Goal: Task Accomplishment & Management: Manage account settings

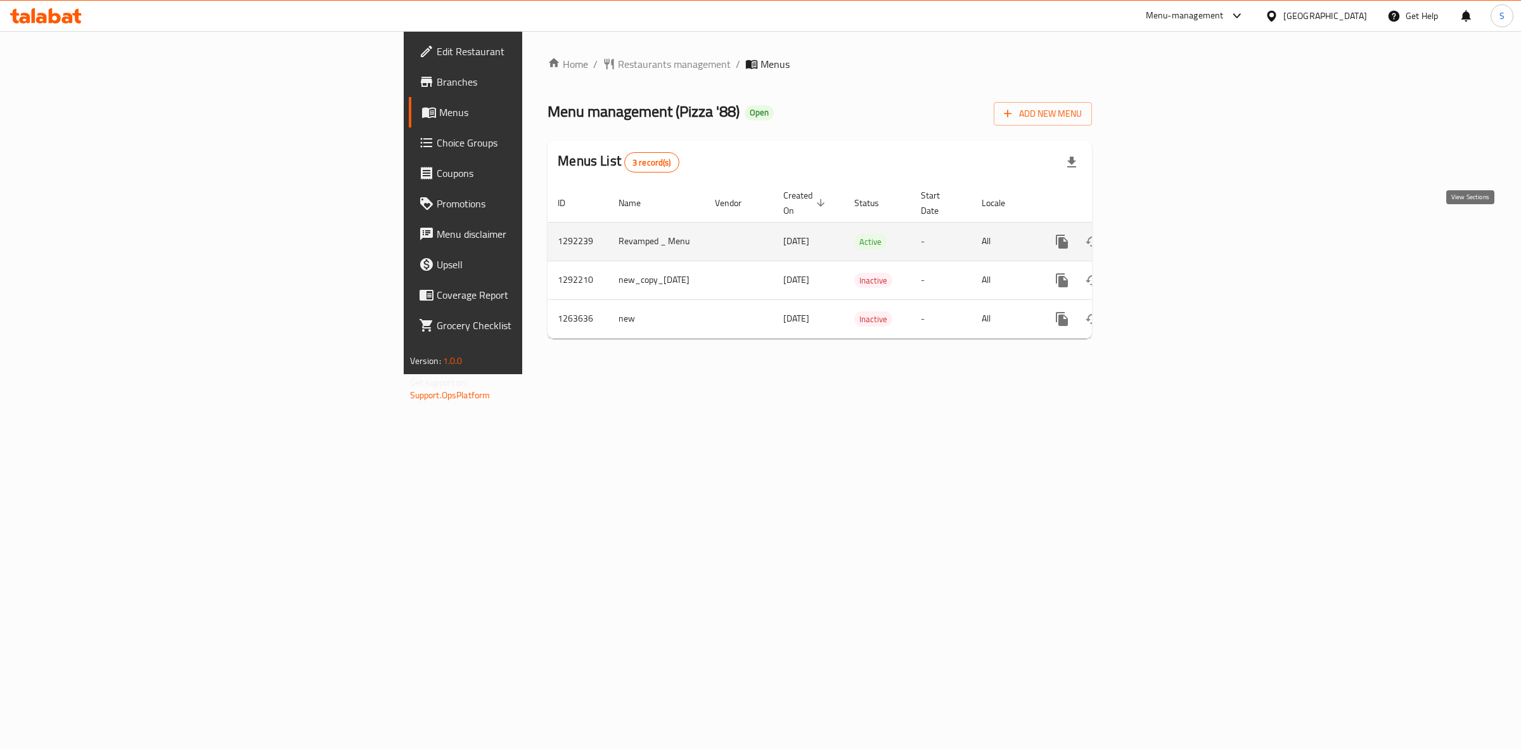
click at [1169, 226] on link "enhanced table" at bounding box center [1153, 241] width 30 height 30
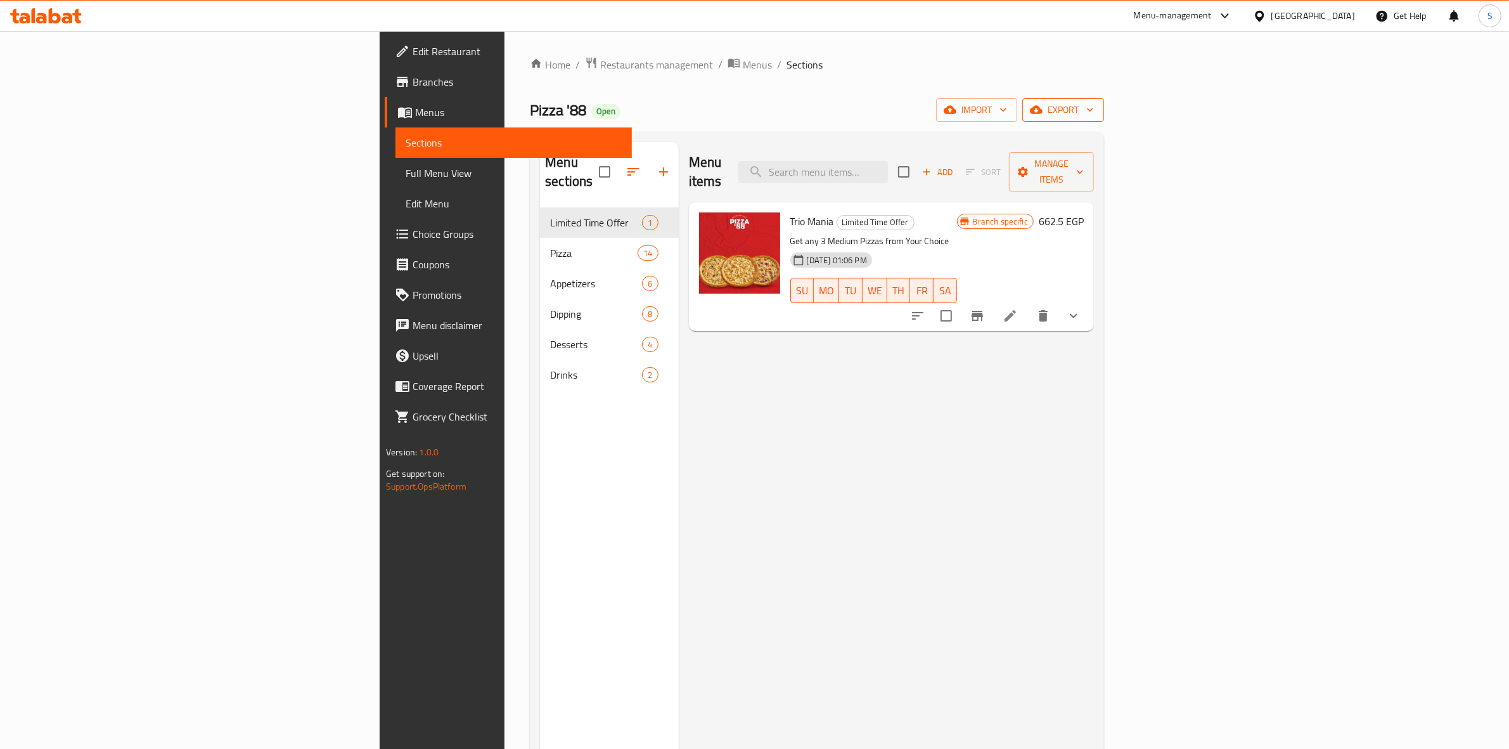
click at [1104, 98] on button "export" at bounding box center [1063, 109] width 82 height 23
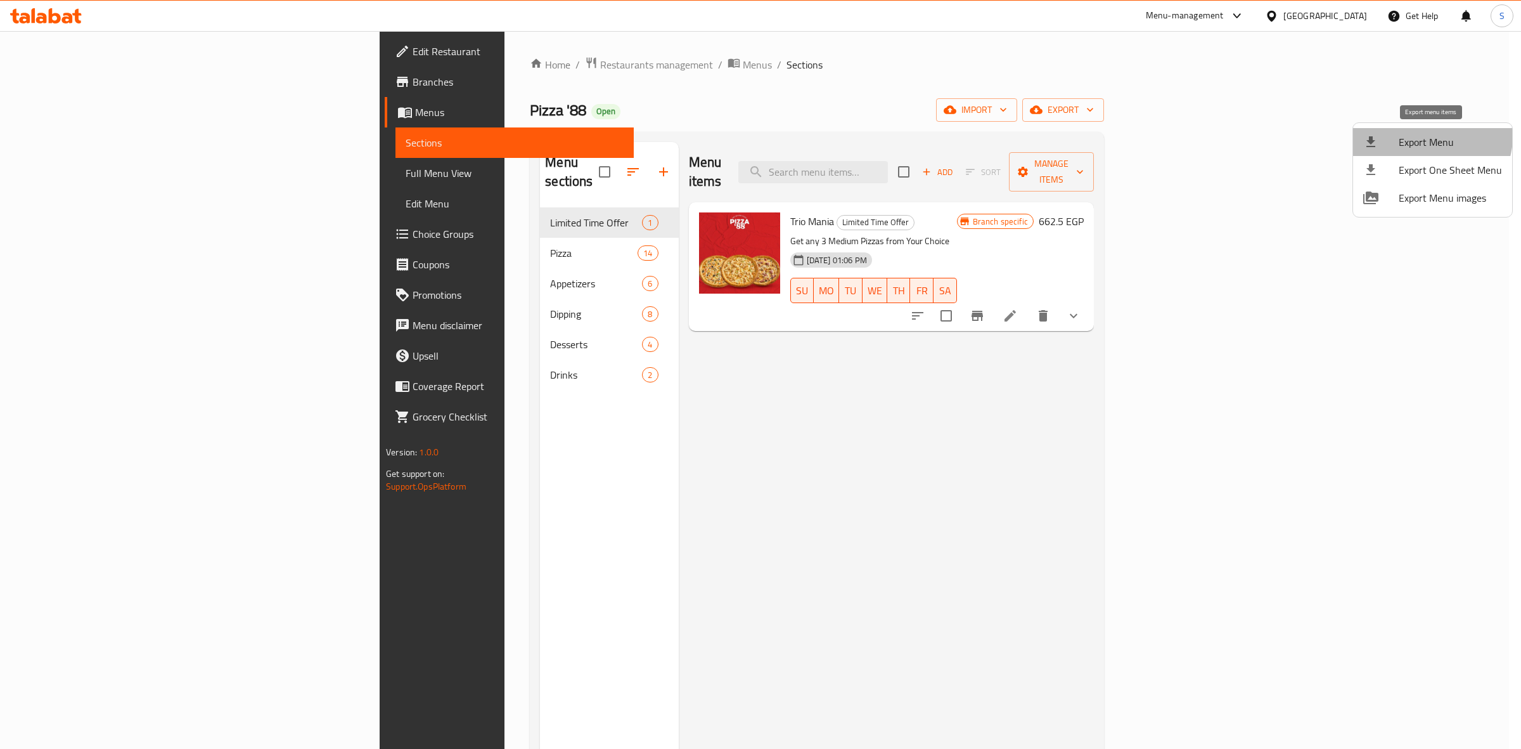
click at [1399, 131] on li "Export Menu" at bounding box center [1432, 142] width 159 height 28
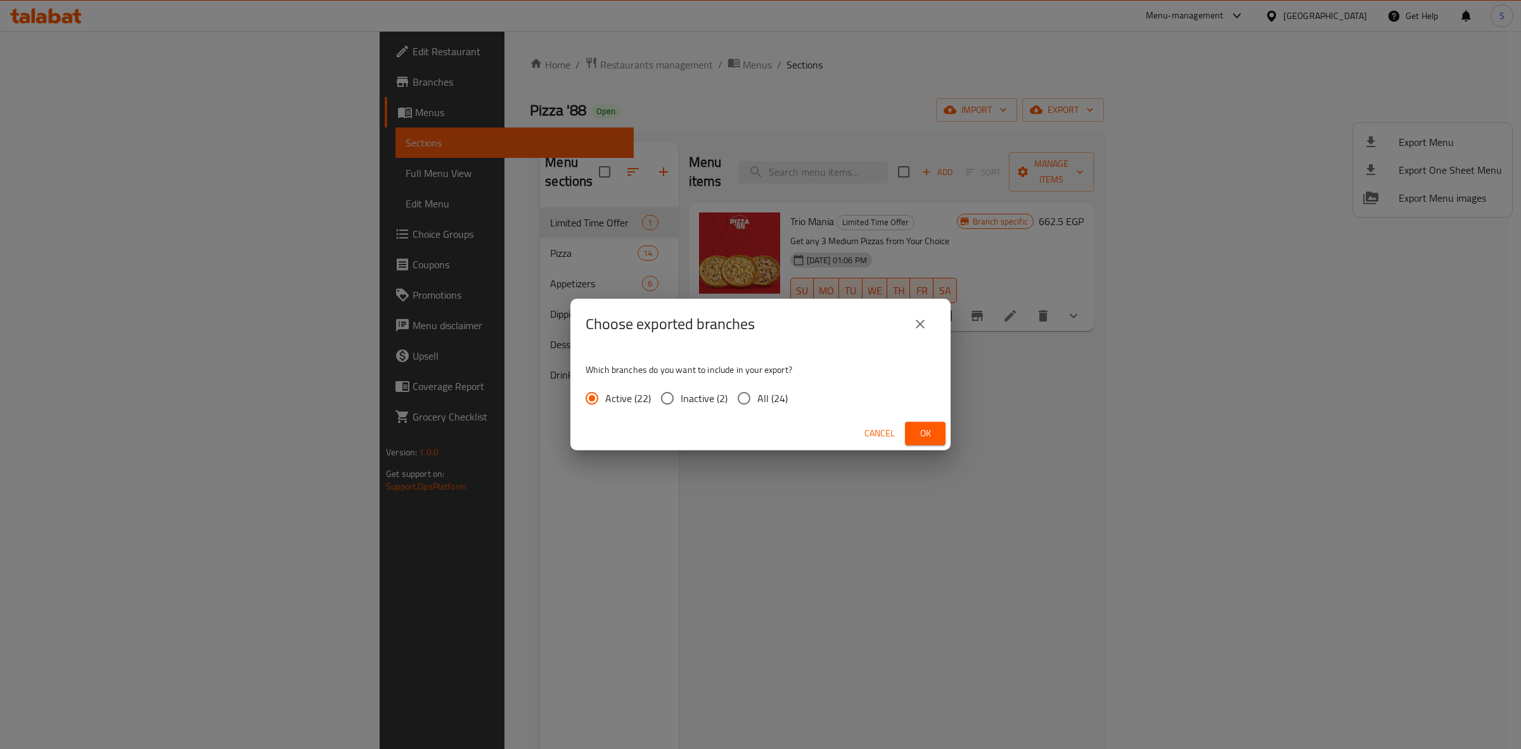
click at [757, 398] on span "All (24)" at bounding box center [772, 397] width 30 height 15
click at [757, 398] on input "All (24)" at bounding box center [744, 398] width 27 height 27
radio input "true"
click at [932, 435] on span "Ok" at bounding box center [925, 433] width 20 height 16
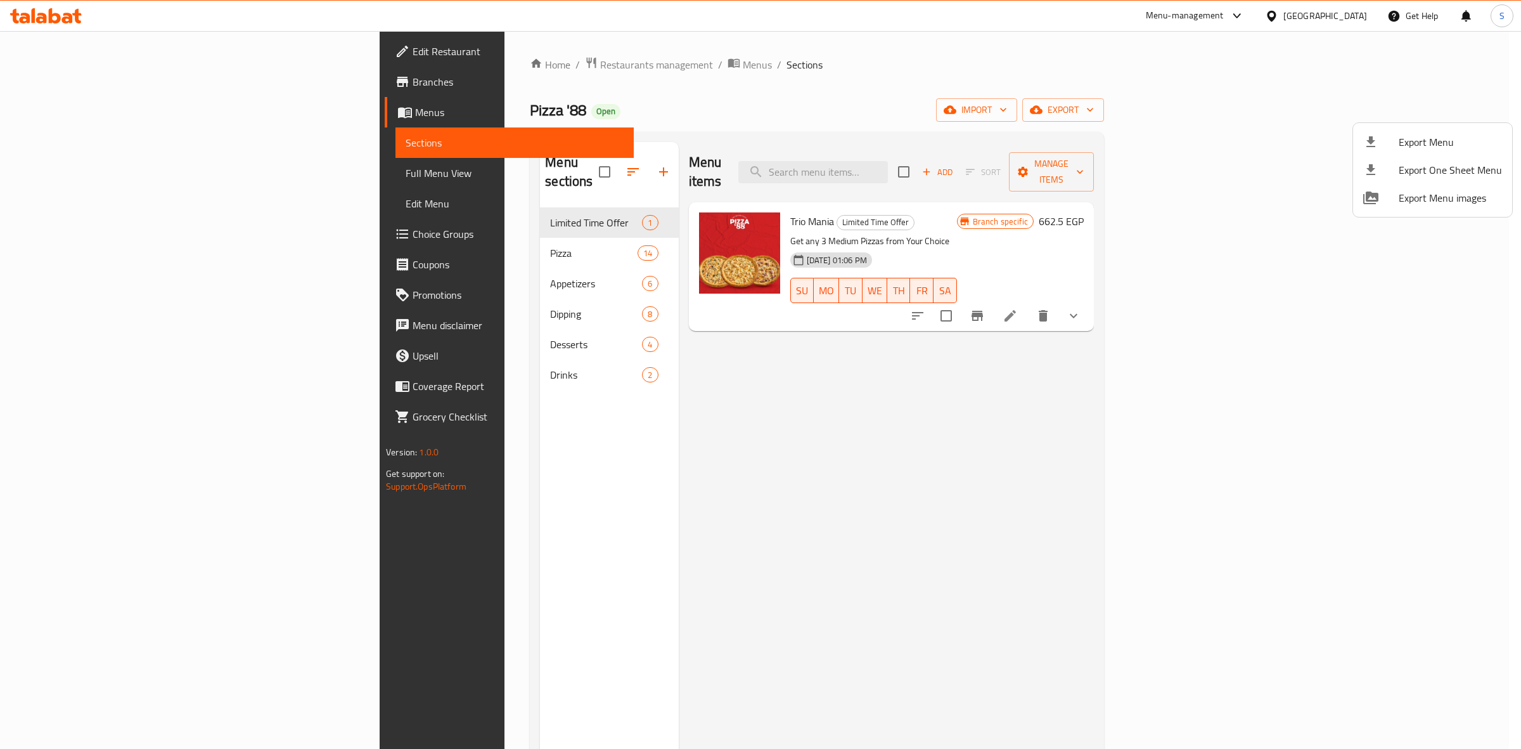
click at [52, 83] on div at bounding box center [760, 374] width 1521 height 749
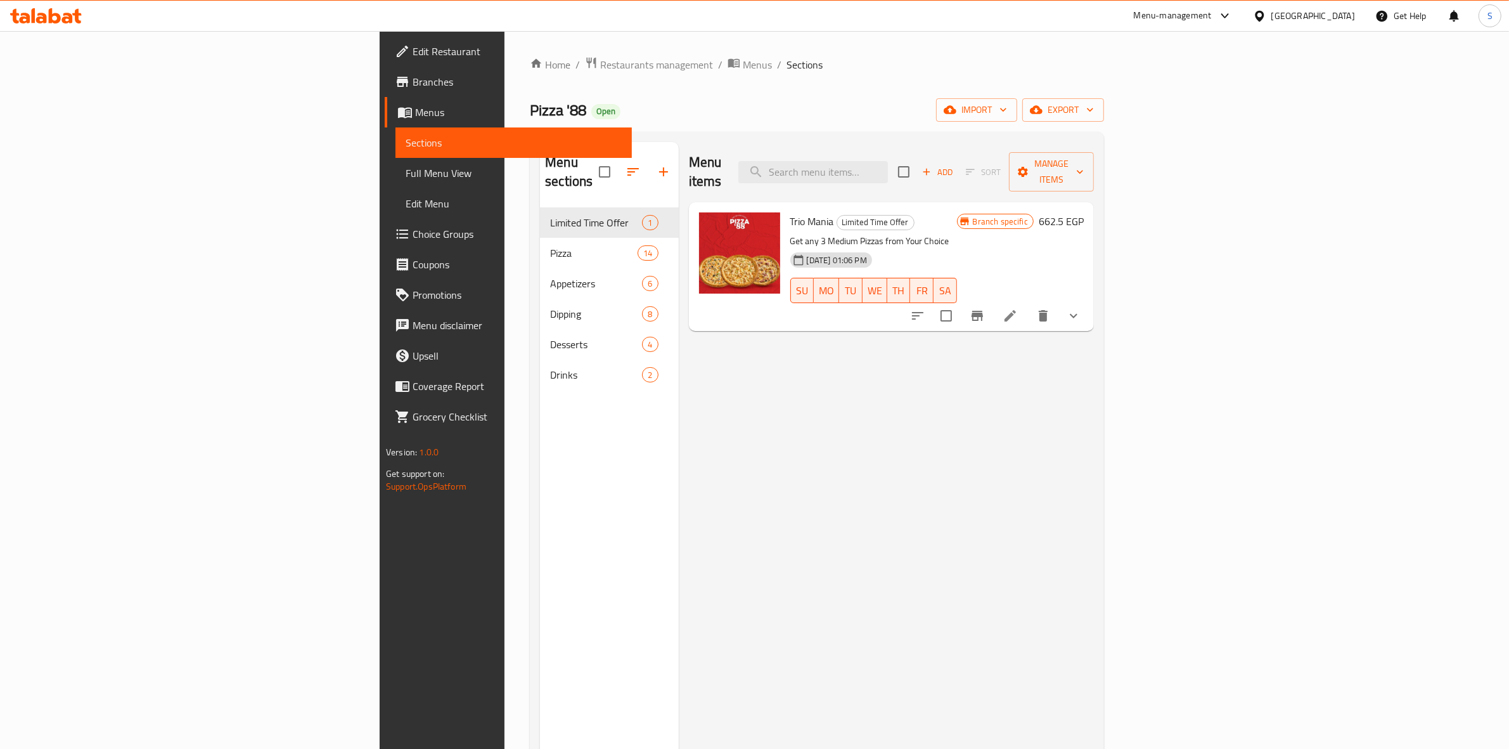
click at [413, 83] on span "Branches" at bounding box center [517, 81] width 209 height 15
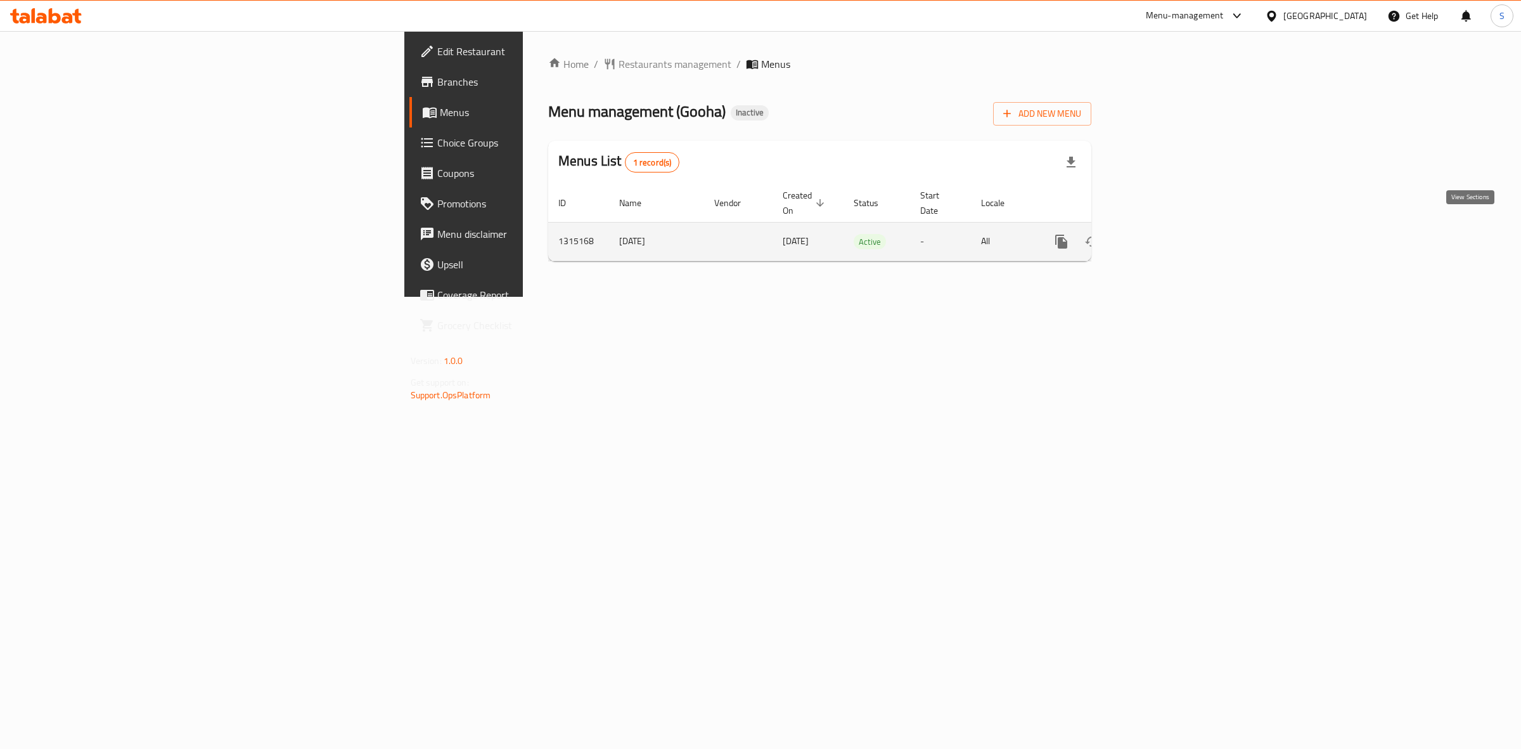
click at [1160, 235] on icon "enhanced table" at bounding box center [1152, 241] width 15 height 15
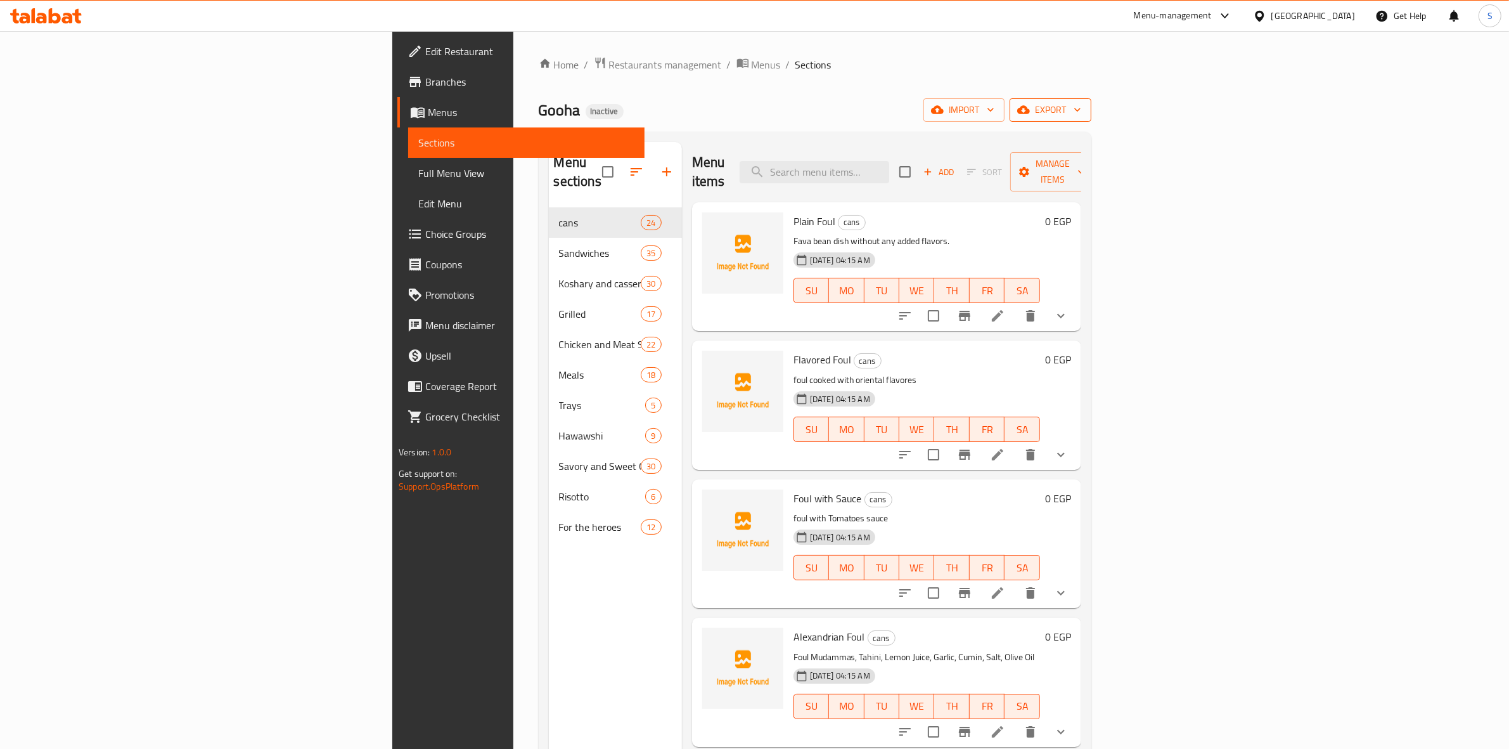
click at [1091, 99] on button "export" at bounding box center [1051, 109] width 82 height 23
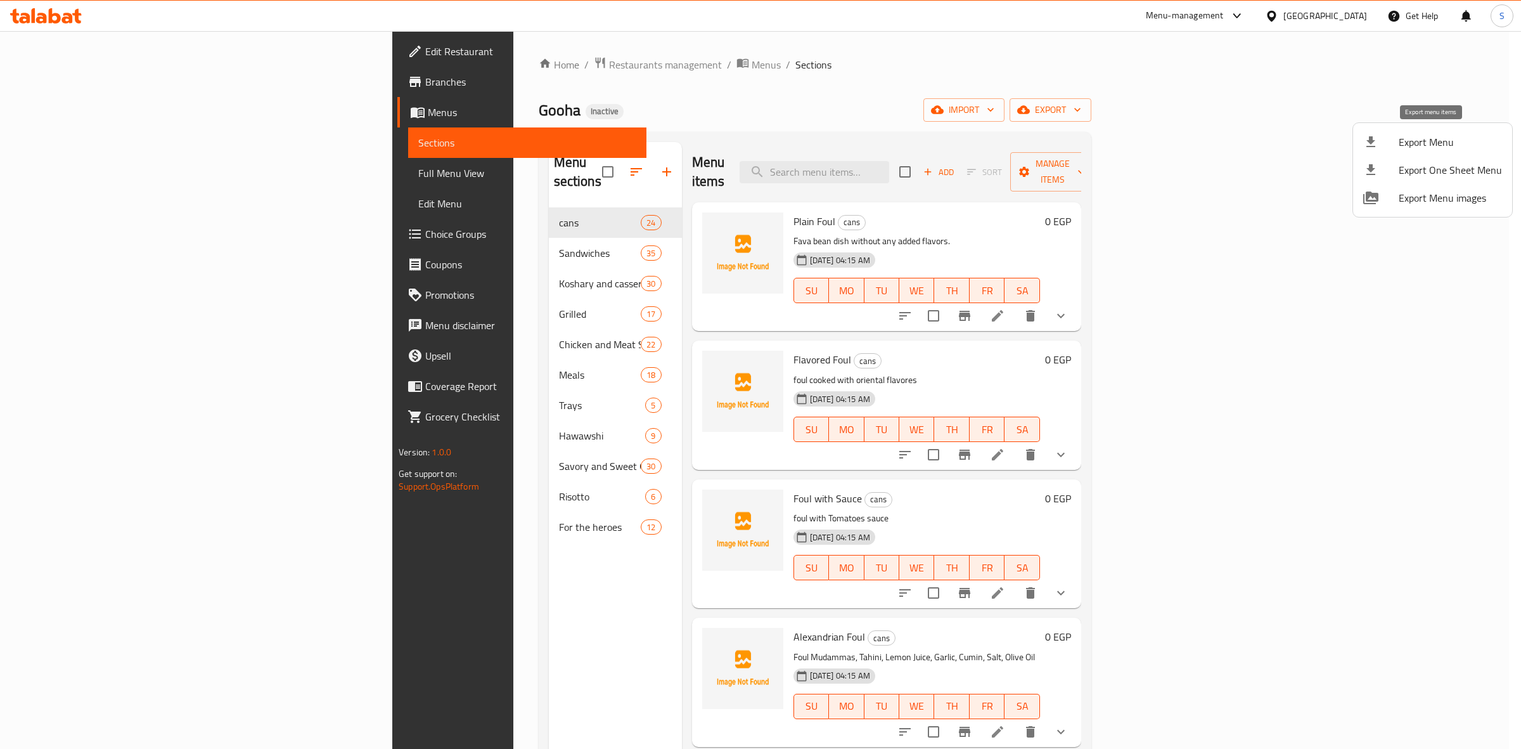
click at [1404, 138] on span "Export Menu" at bounding box center [1450, 141] width 103 height 15
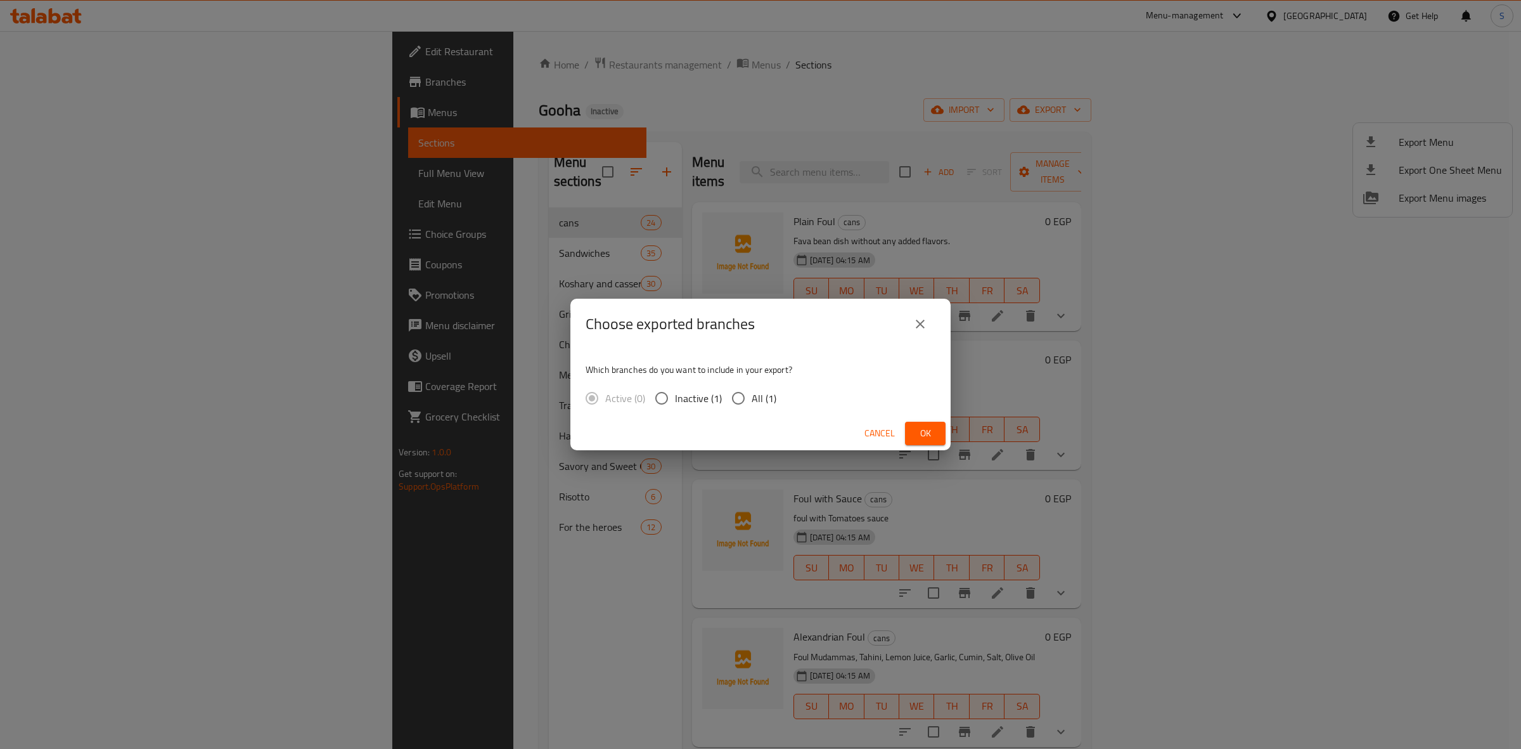
click at [761, 390] on span "All (1)" at bounding box center [764, 397] width 25 height 15
click at [752, 389] on input "All (1)" at bounding box center [738, 398] width 27 height 27
radio input "true"
click at [939, 428] on button "Ok" at bounding box center [925, 432] width 41 height 23
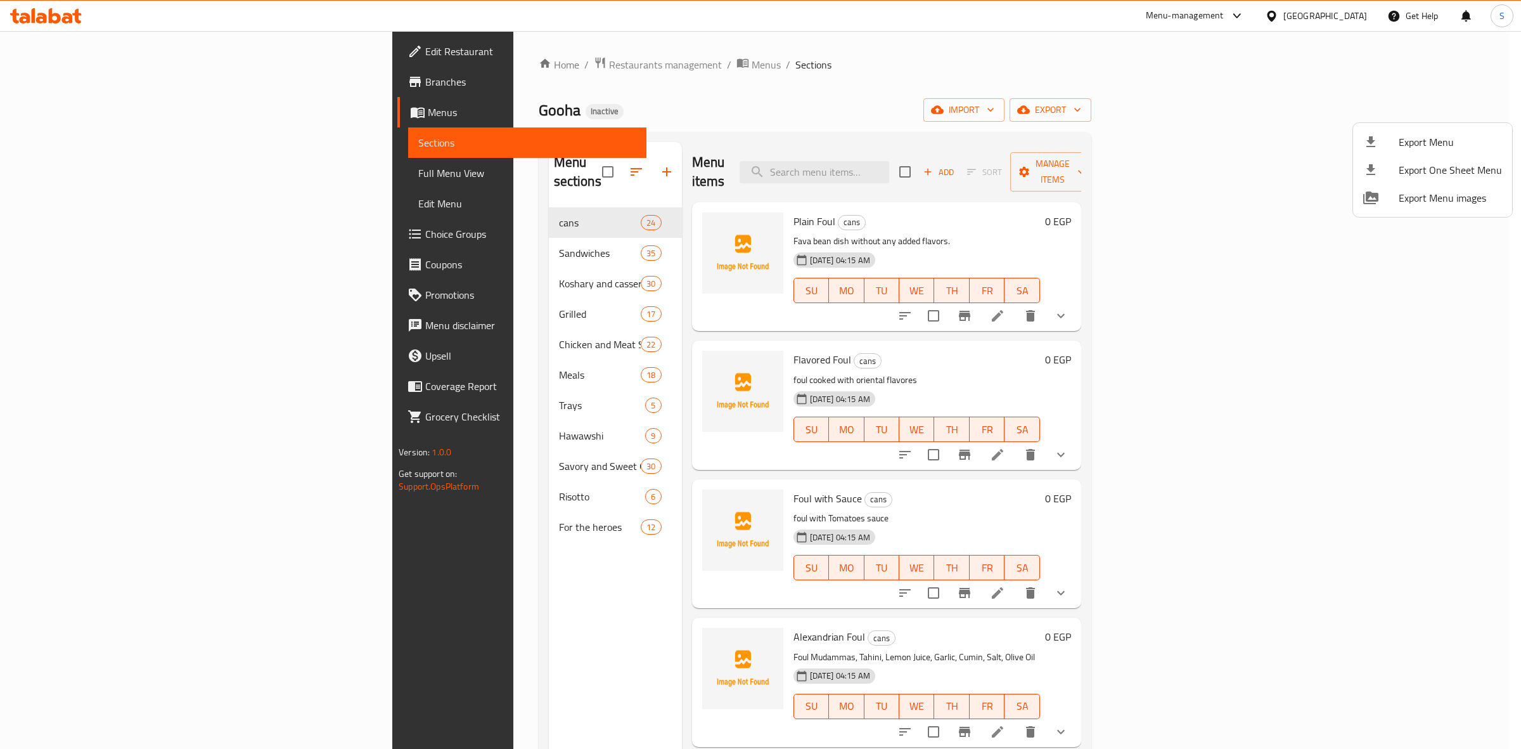
click at [111, 183] on div at bounding box center [760, 374] width 1521 height 749
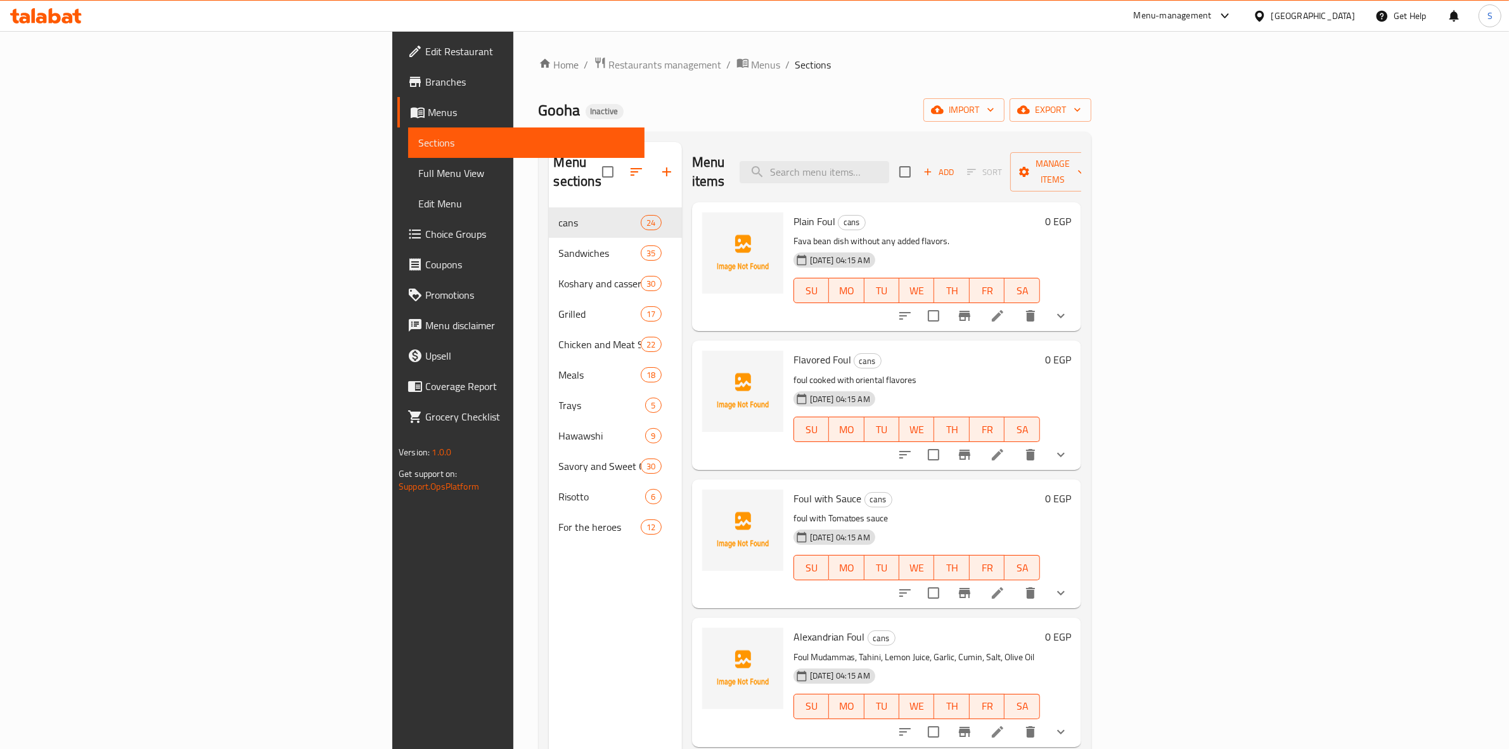
click at [408, 183] on link "Full Menu View" at bounding box center [526, 173] width 236 height 30
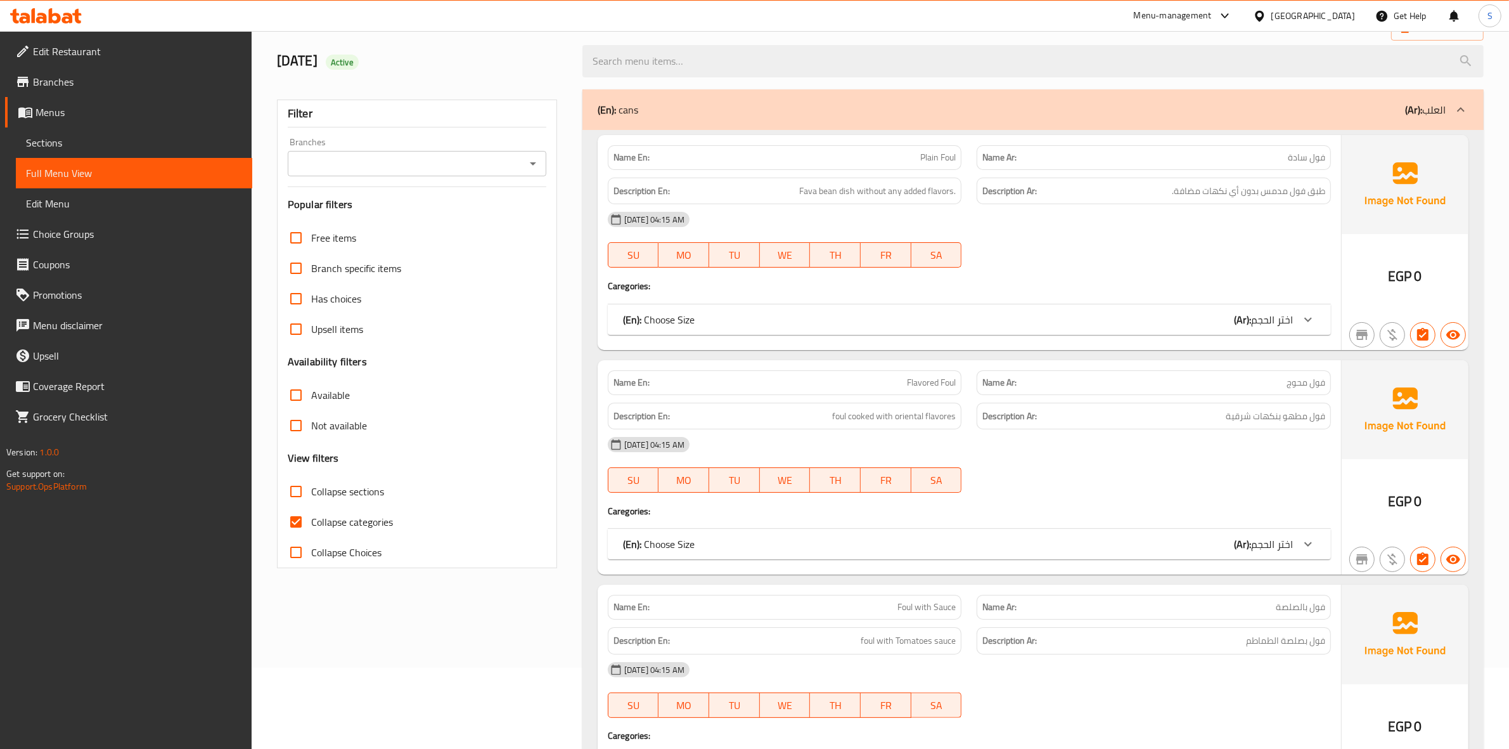
scroll to position [158, 0]
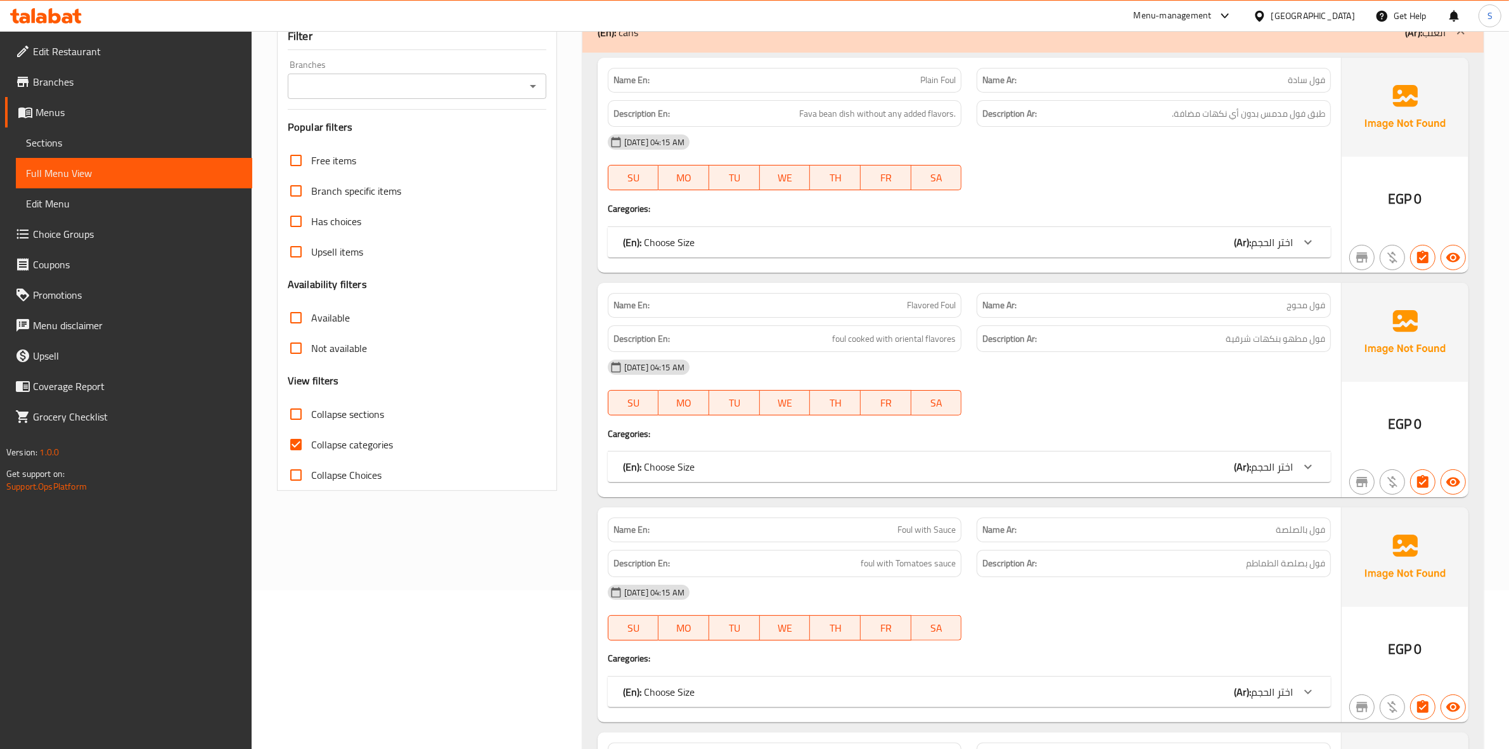
click at [359, 438] on span "Collapse categories" at bounding box center [352, 444] width 82 height 15
click at [311, 438] on input "Collapse categories" at bounding box center [296, 444] width 30 height 30
checkbox input "false"
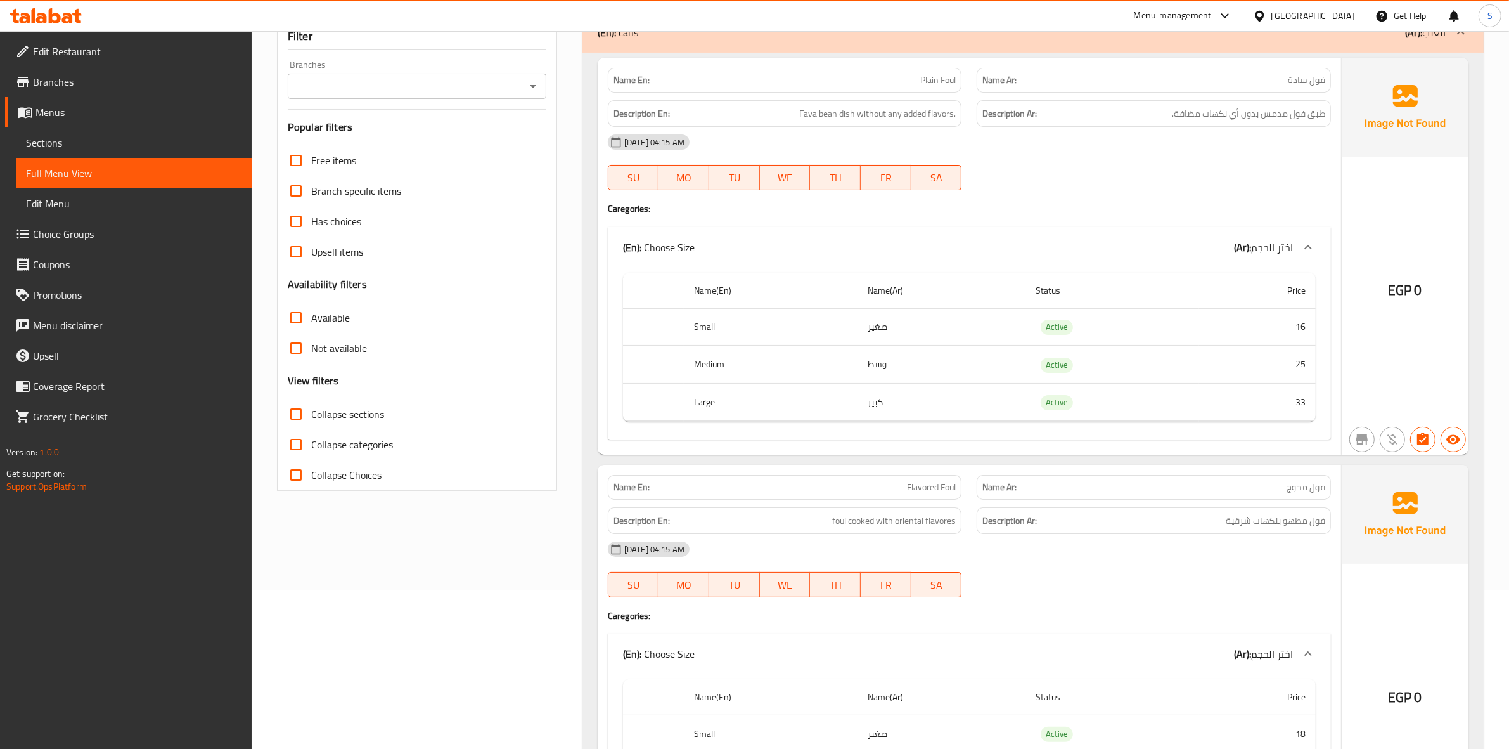
scroll to position [0, 0]
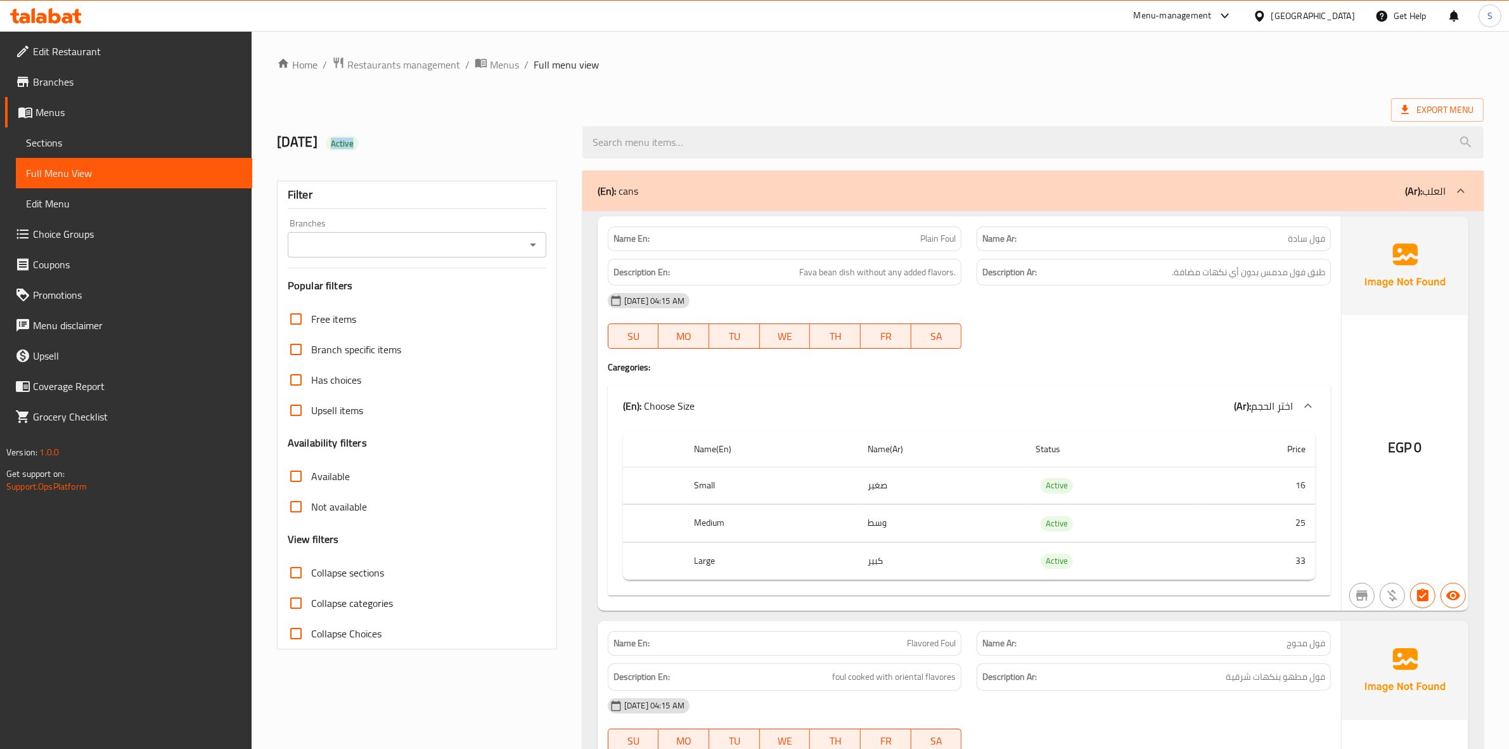
drag, startPoint x: 401, startPoint y: 138, endPoint x: 435, endPoint y: 143, distance: 34.5
click at [435, 143] on h2 "[DATE] Active" at bounding box center [422, 141] width 290 height 19
copy span "Active"
click at [75, 141] on span "Sections" at bounding box center [134, 142] width 216 height 15
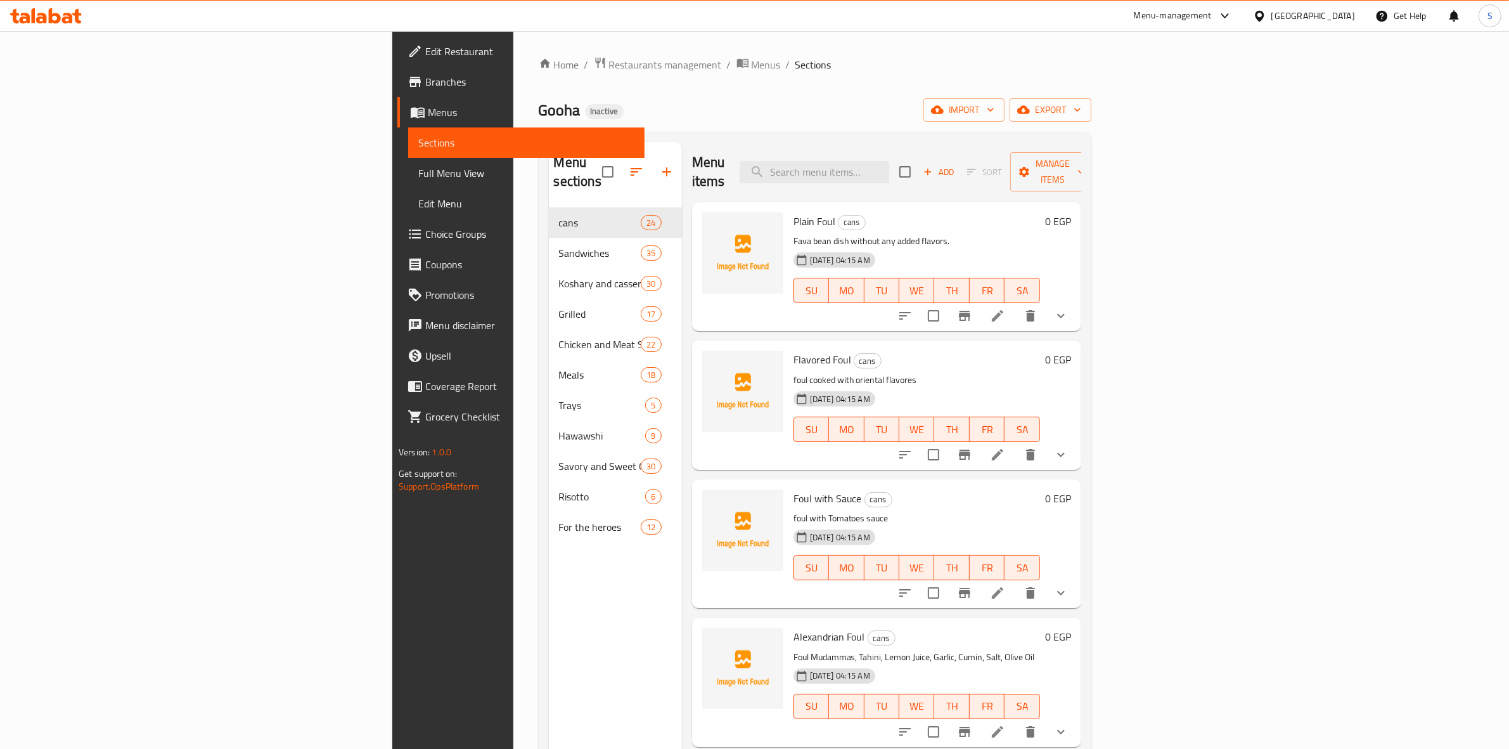
click at [867, 106] on div "Gooha Inactive import export" at bounding box center [815, 109] width 553 height 23
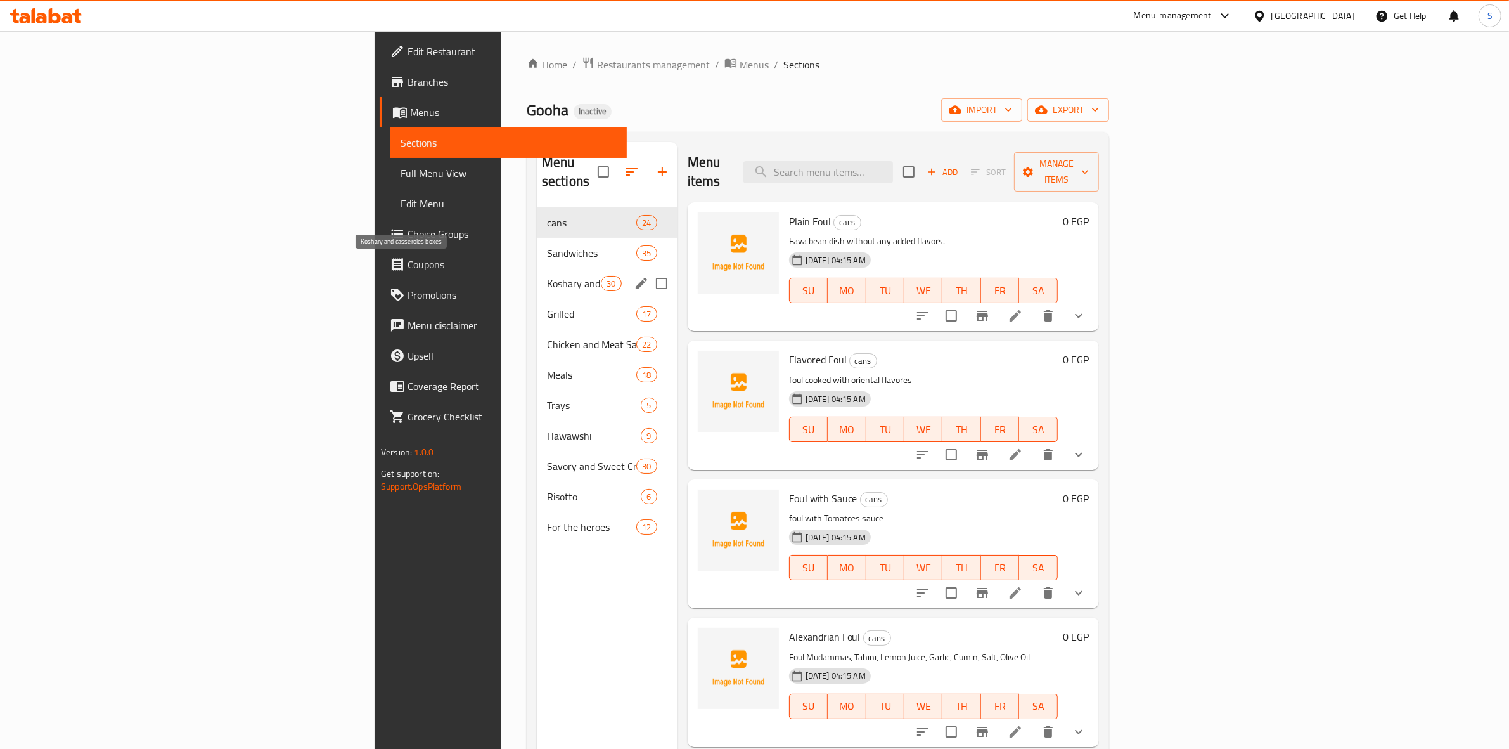
click at [547, 276] on span "Koshary and casseroles boxes" at bounding box center [574, 283] width 54 height 15
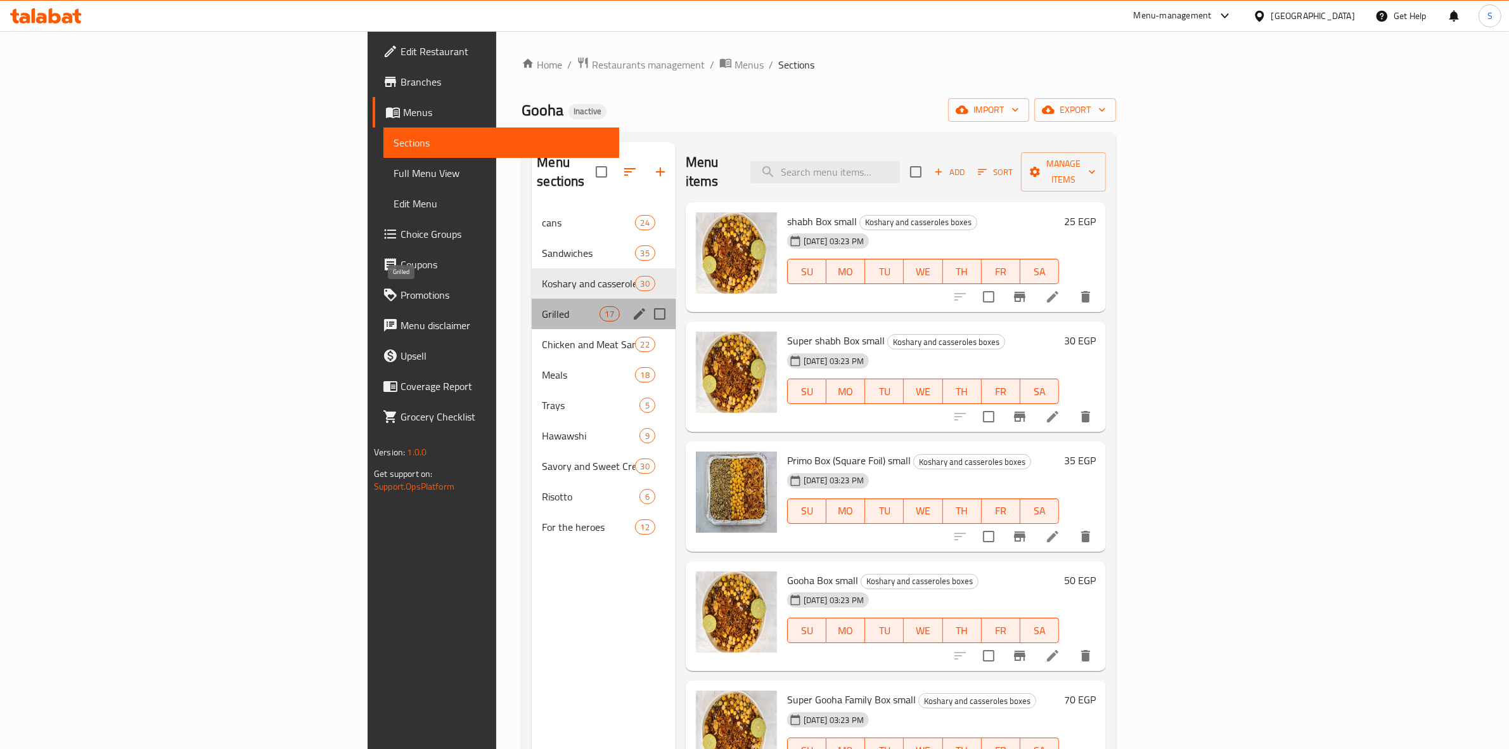
click at [542, 306] on span "Grilled" at bounding box center [570, 313] width 57 height 15
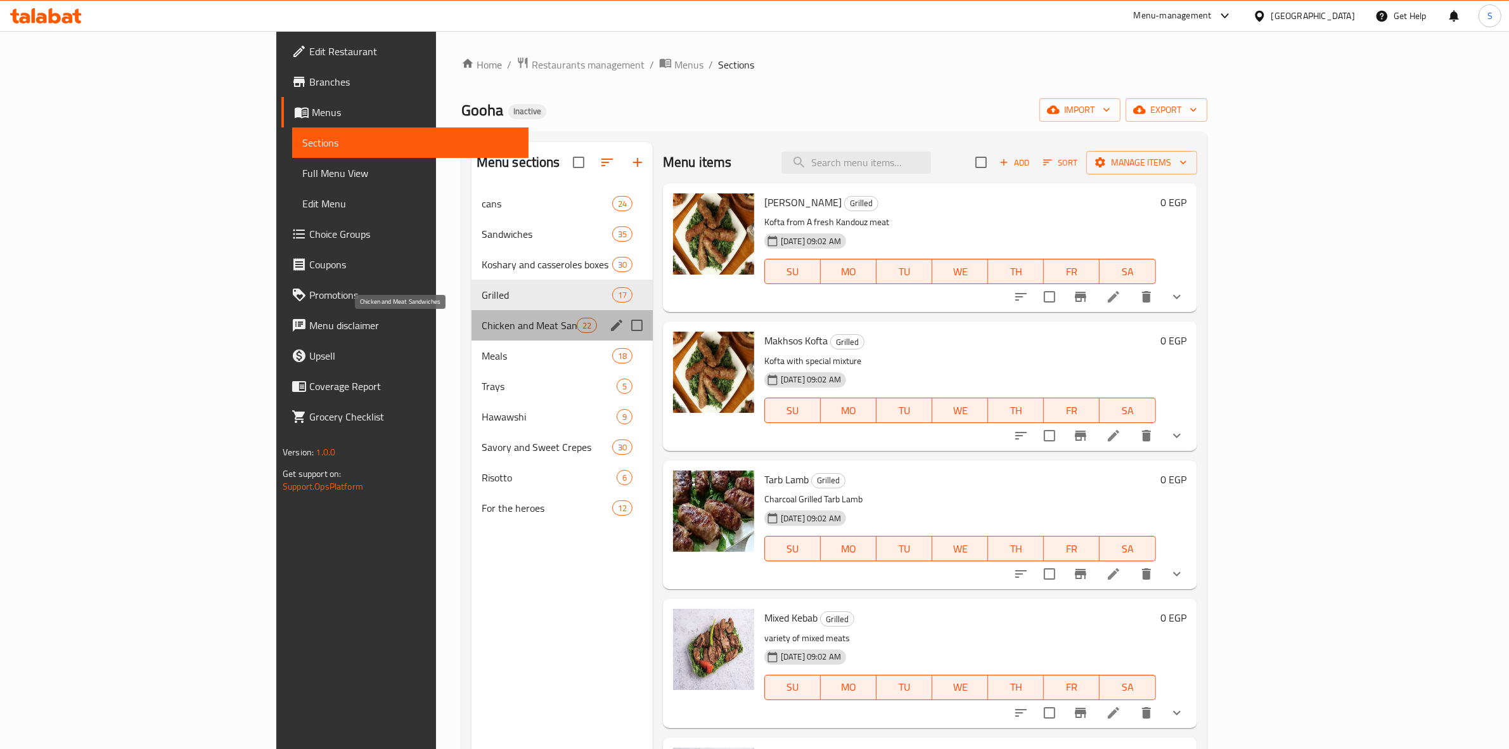
click at [482, 325] on span "Chicken and Meat Sandwiches" at bounding box center [529, 325] width 95 height 15
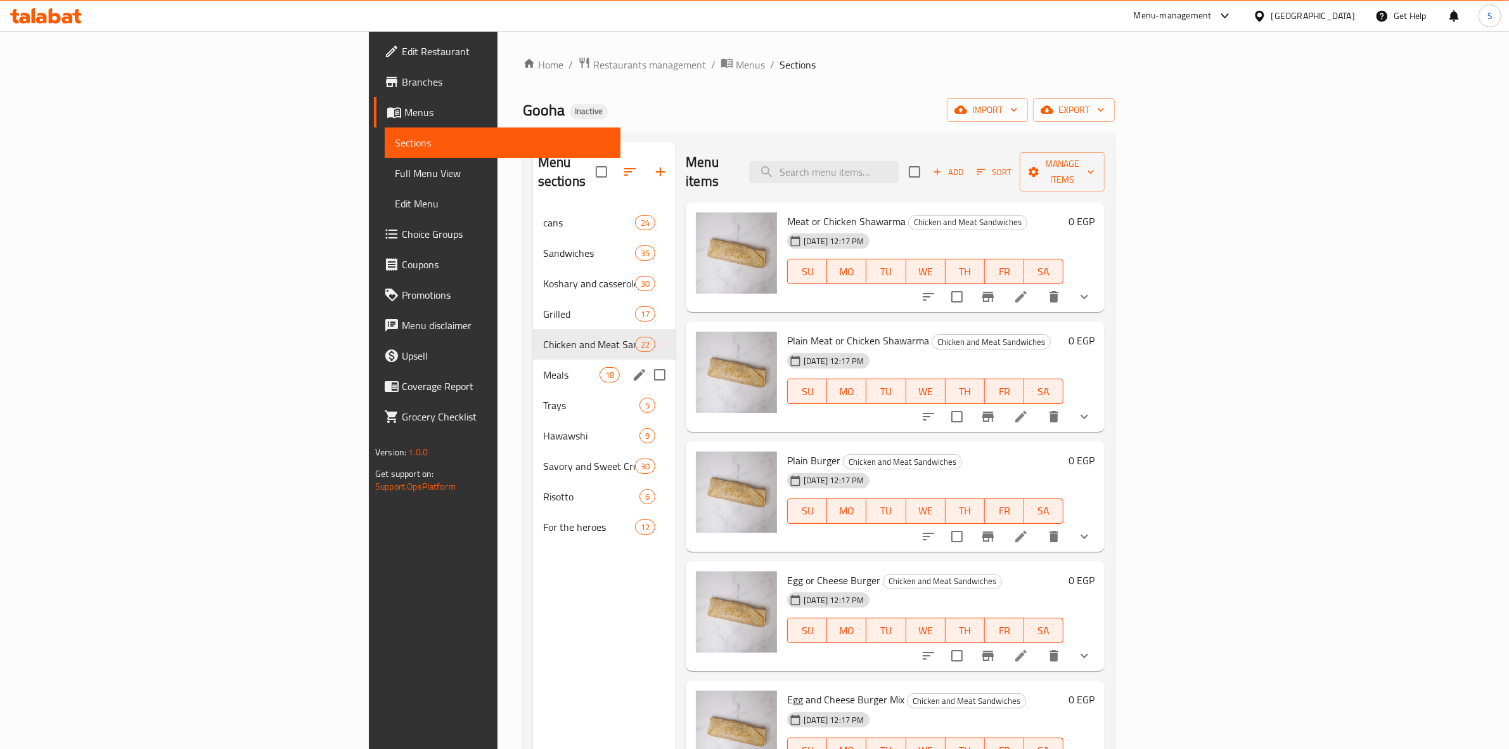
click at [533, 390] on div "Trays 5" at bounding box center [604, 405] width 143 height 30
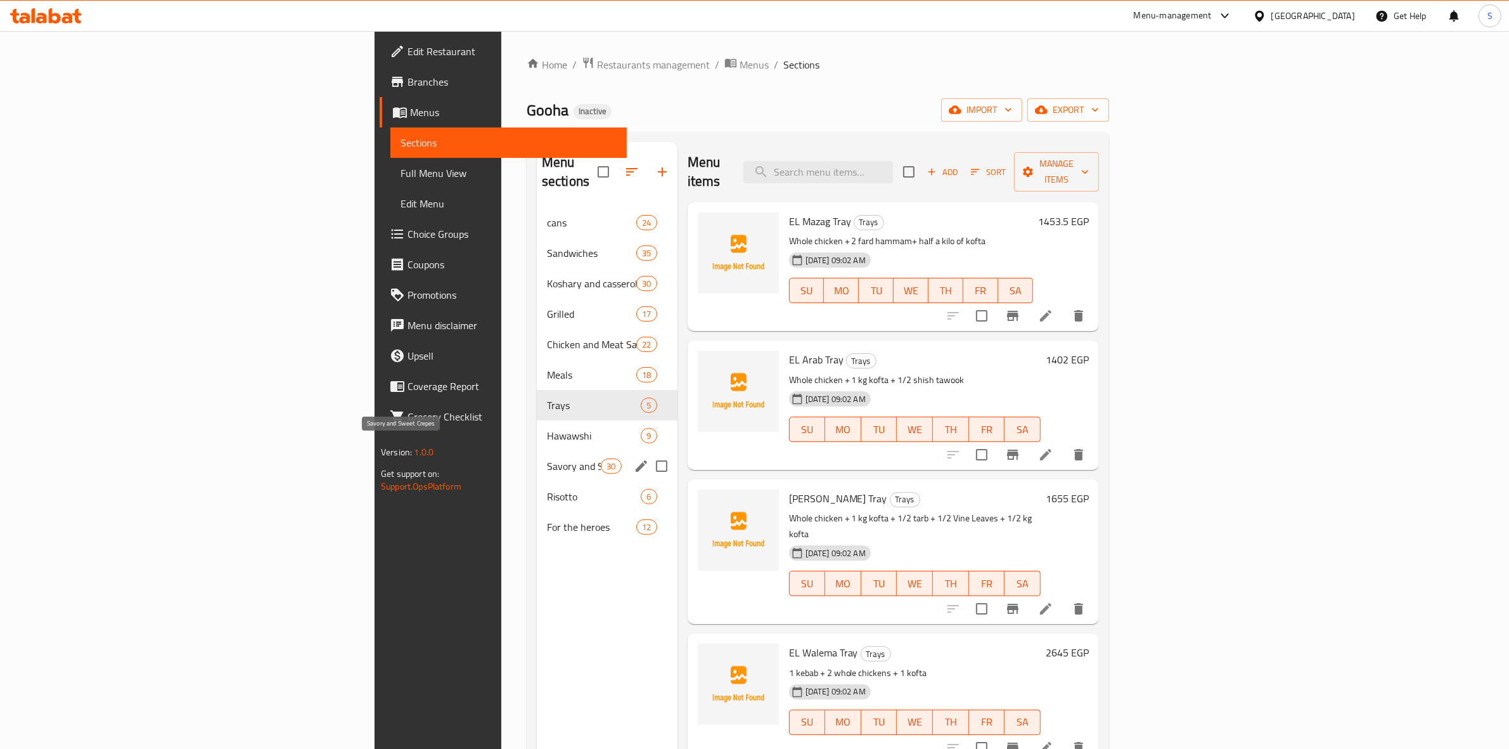
click at [547, 458] on span "Savory and Sweet Crepes" at bounding box center [574, 465] width 54 height 15
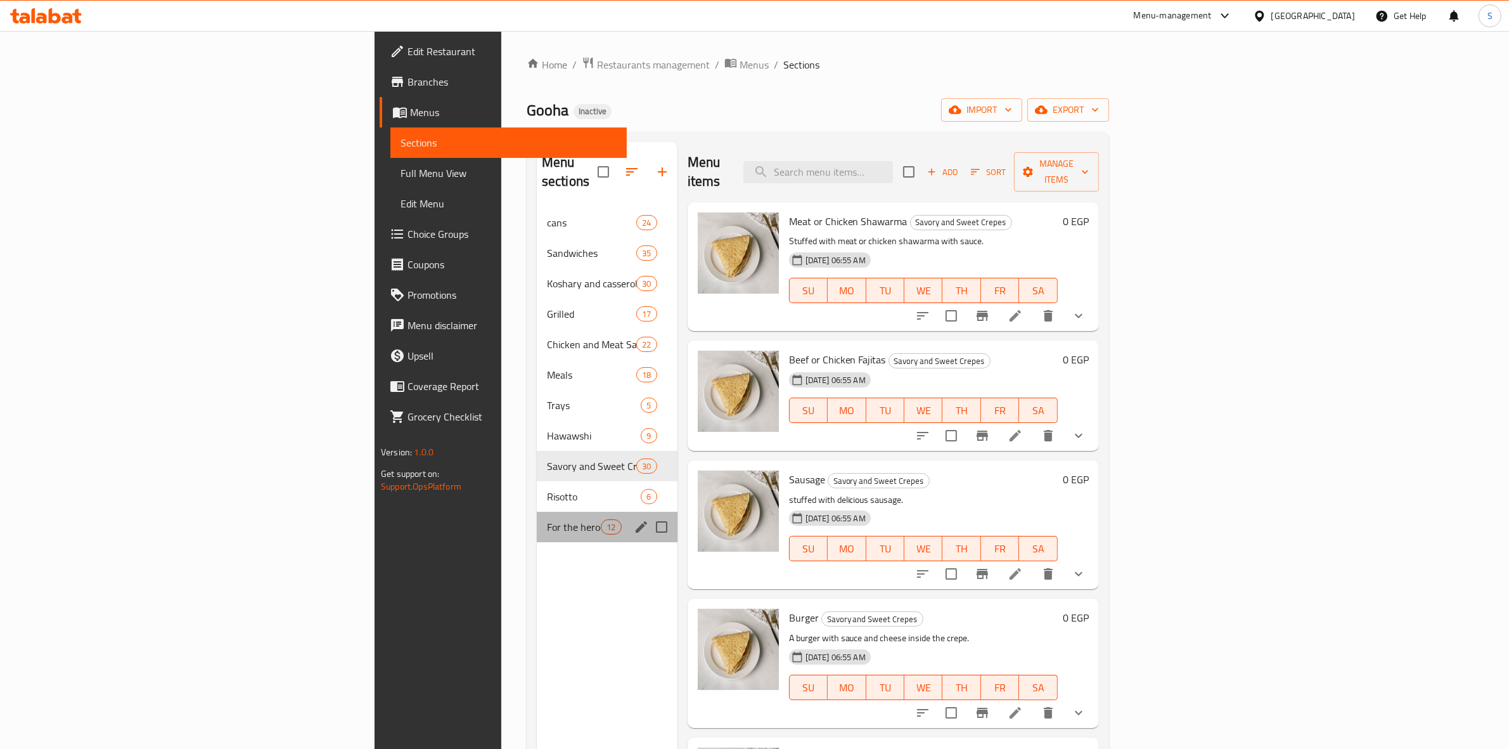
click at [537, 515] on div "For the heroes 12" at bounding box center [607, 526] width 141 height 30
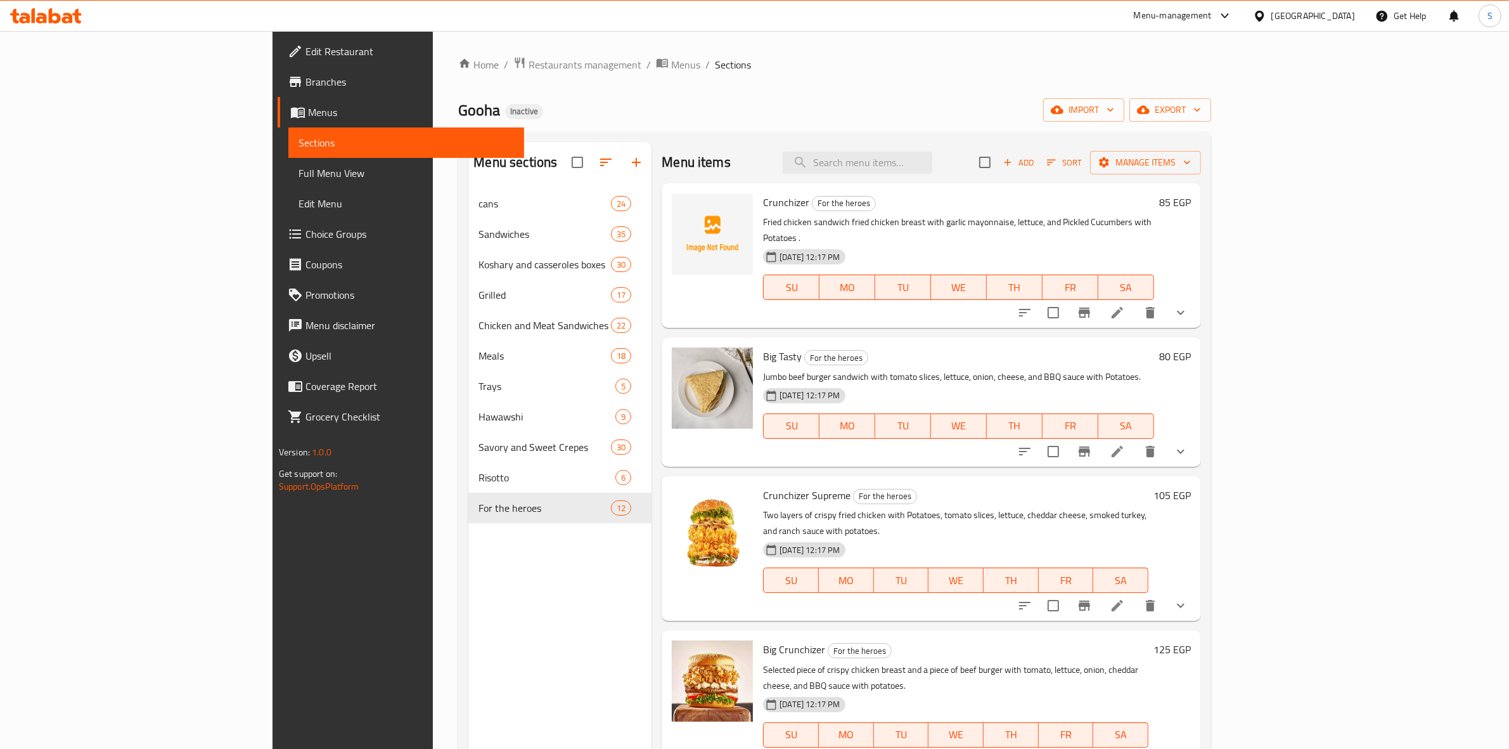
click at [308, 117] on span "Menus" at bounding box center [411, 112] width 207 height 15
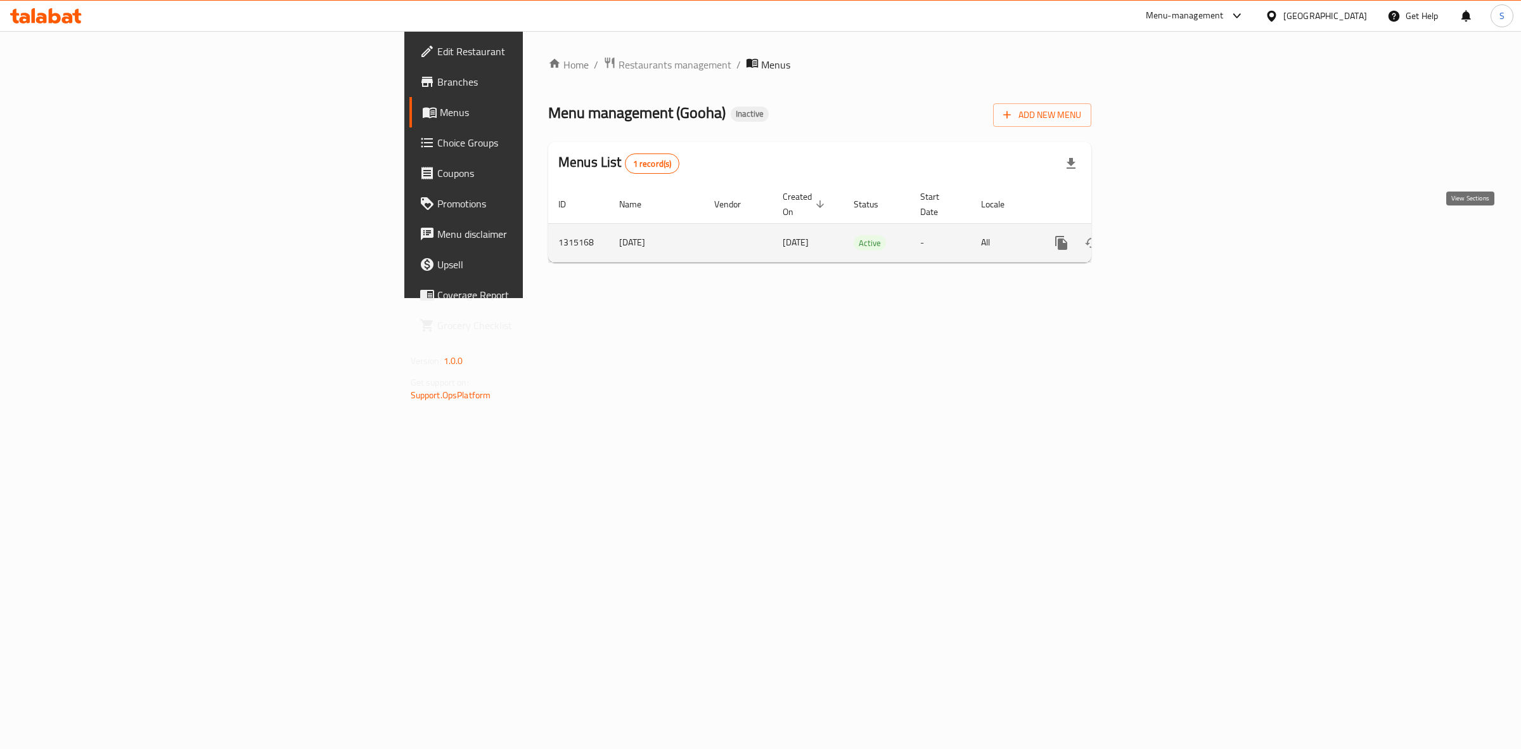
click at [1160, 236] on icon "enhanced table" at bounding box center [1152, 242] width 15 height 15
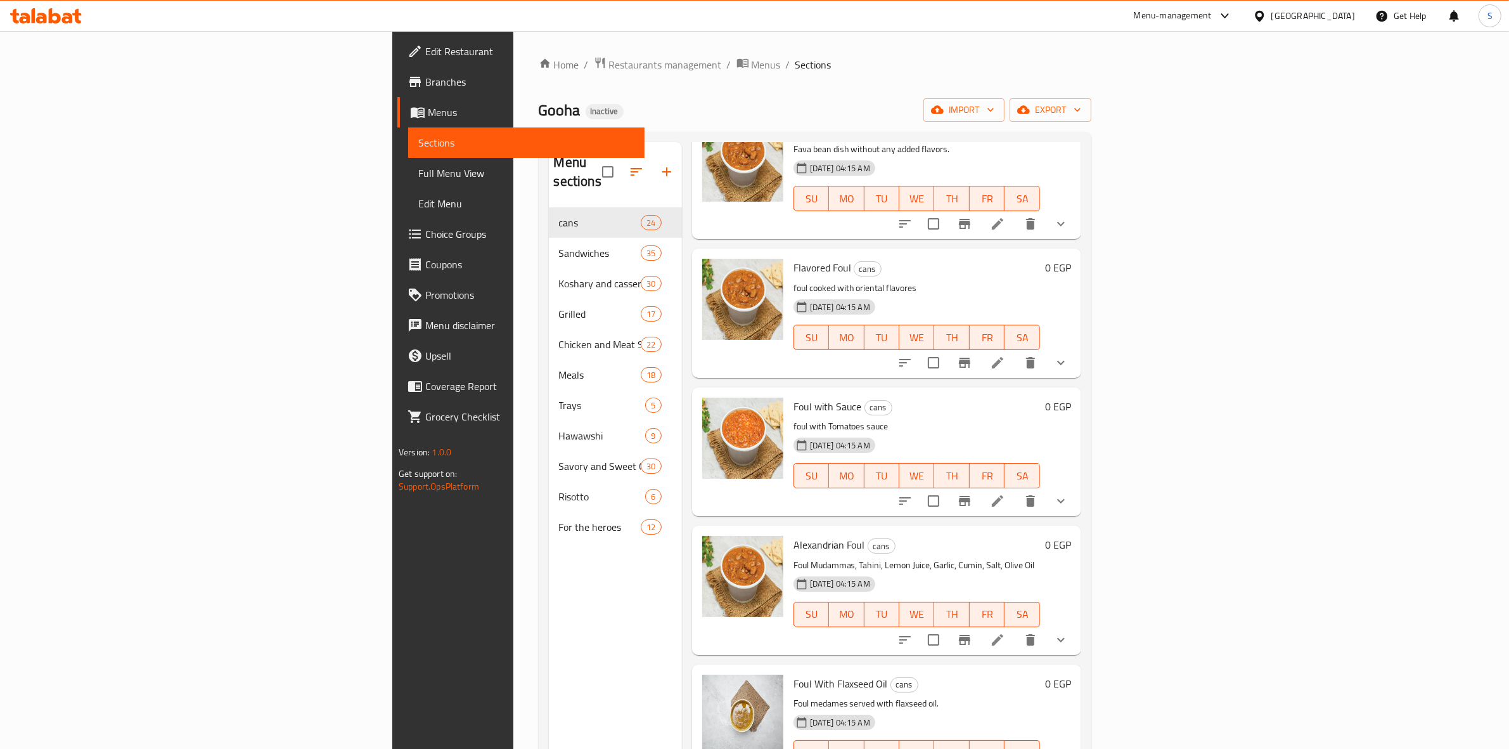
scroll to position [238, 0]
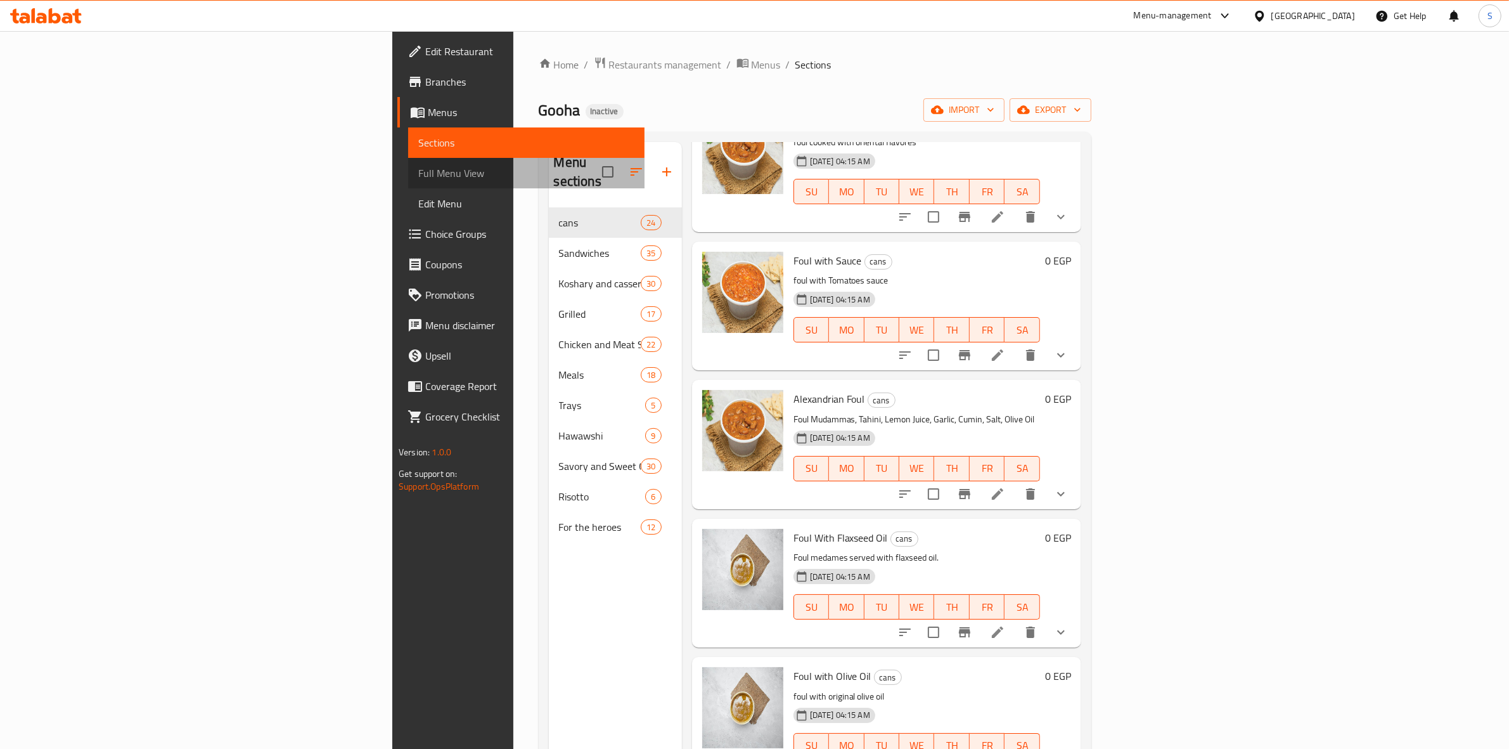
click at [418, 169] on span "Full Menu View" at bounding box center [526, 172] width 216 height 15
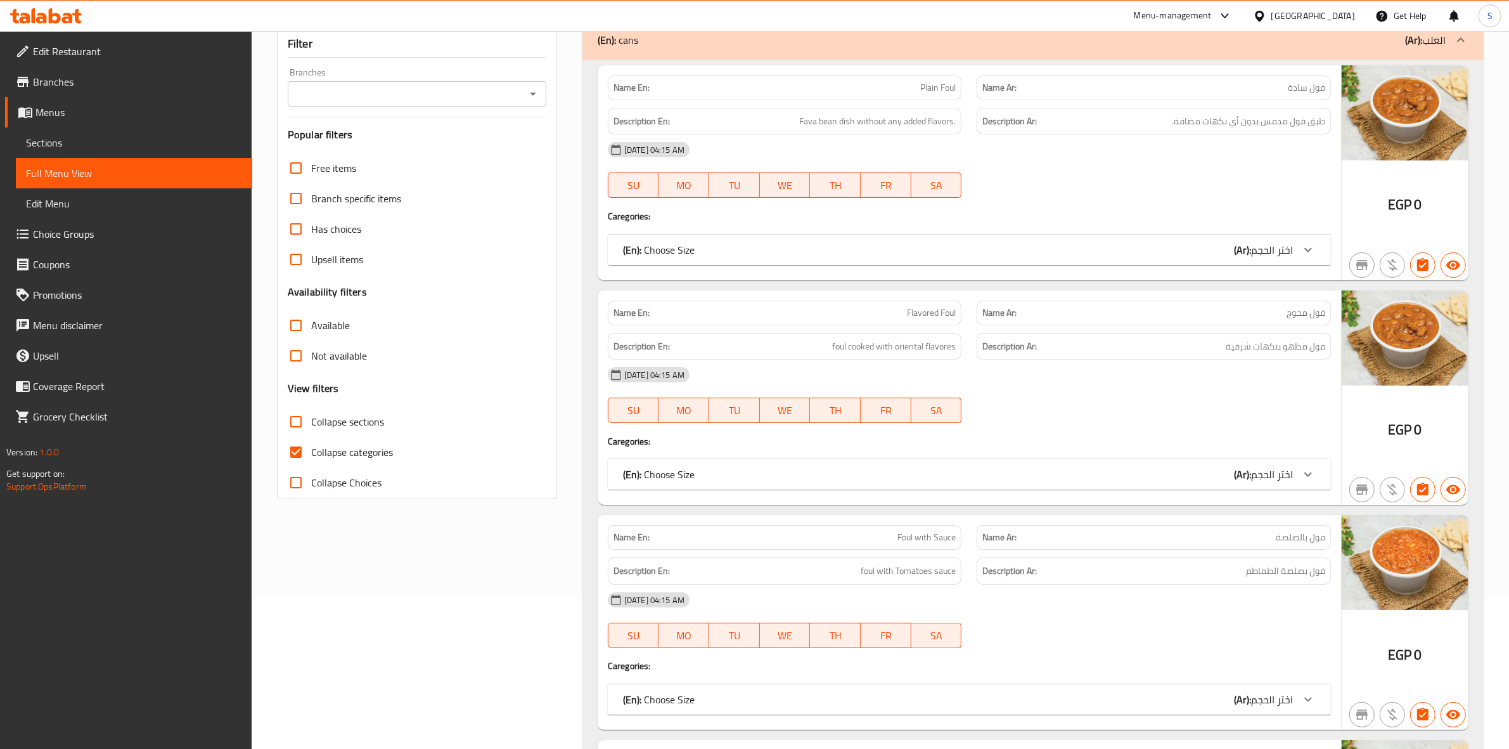
scroll to position [158, 0]
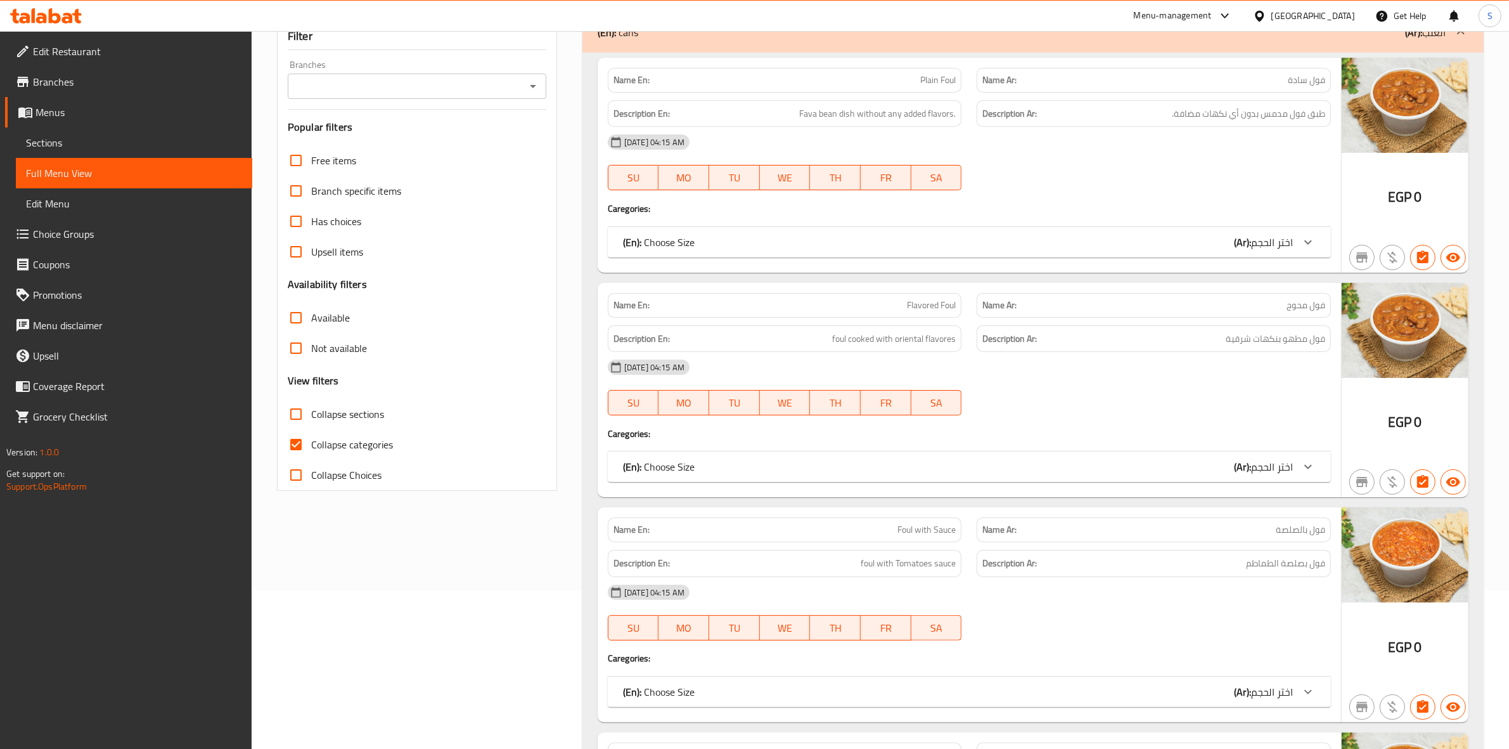
click at [325, 411] on span "Collapse sections" at bounding box center [347, 413] width 73 height 15
click at [311, 411] on input "Collapse sections" at bounding box center [296, 414] width 30 height 30
checkbox input "true"
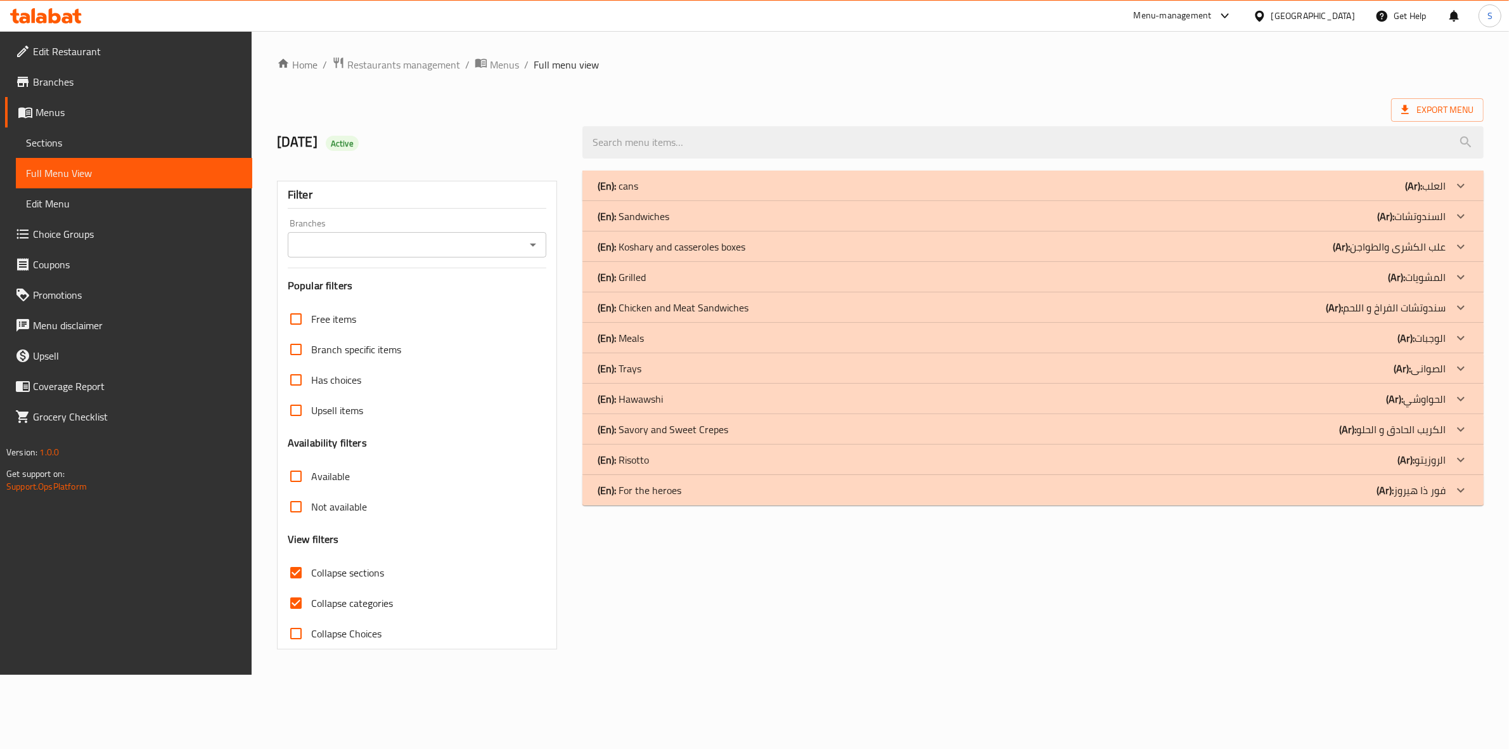
scroll to position [0, 0]
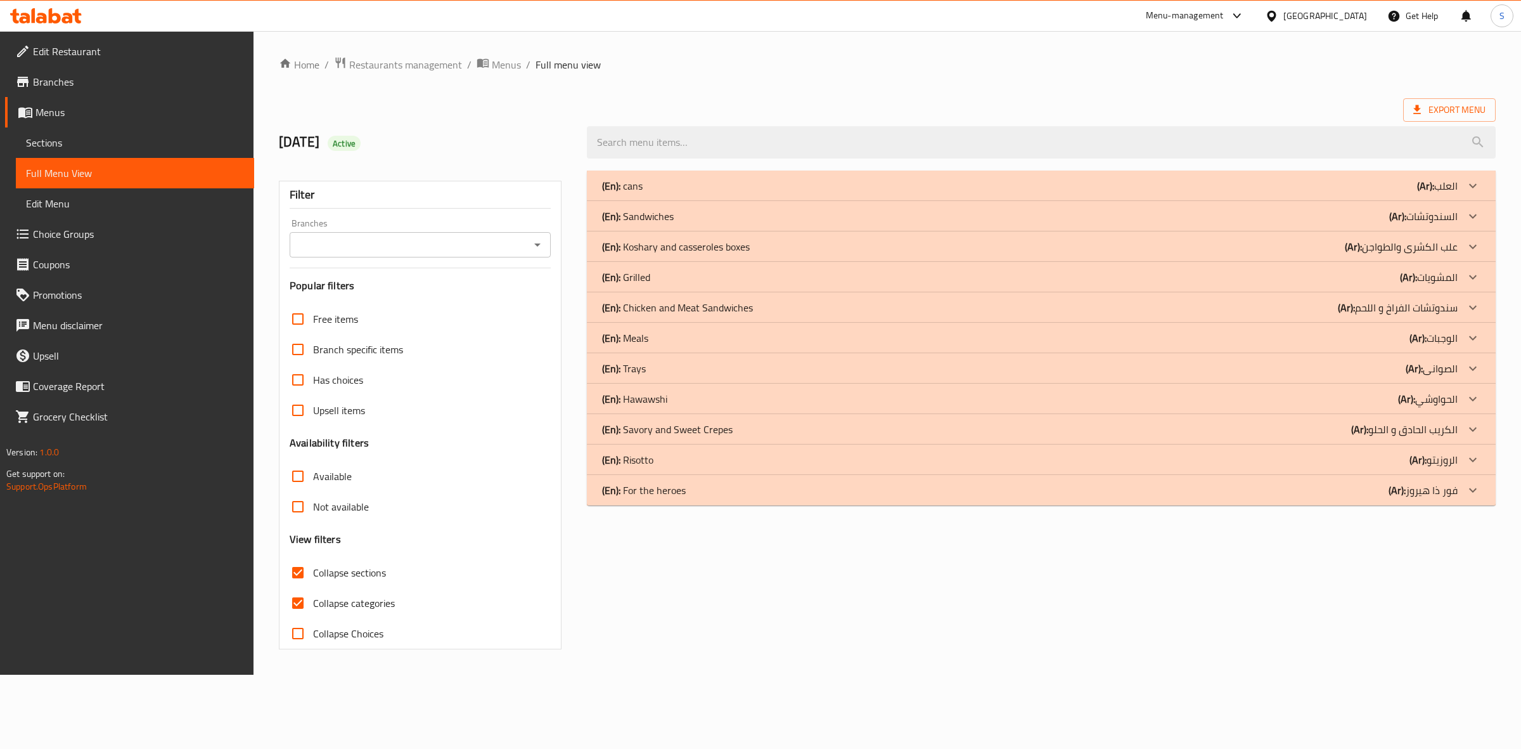
click at [317, 607] on span "Collapse categories" at bounding box center [354, 602] width 82 height 15
click at [313, 607] on input "Collapse categories" at bounding box center [298, 603] width 30 height 30
checkbox input "false"
click at [672, 429] on p "(En): Savory and Sweet Crepes" at bounding box center [667, 428] width 131 height 15
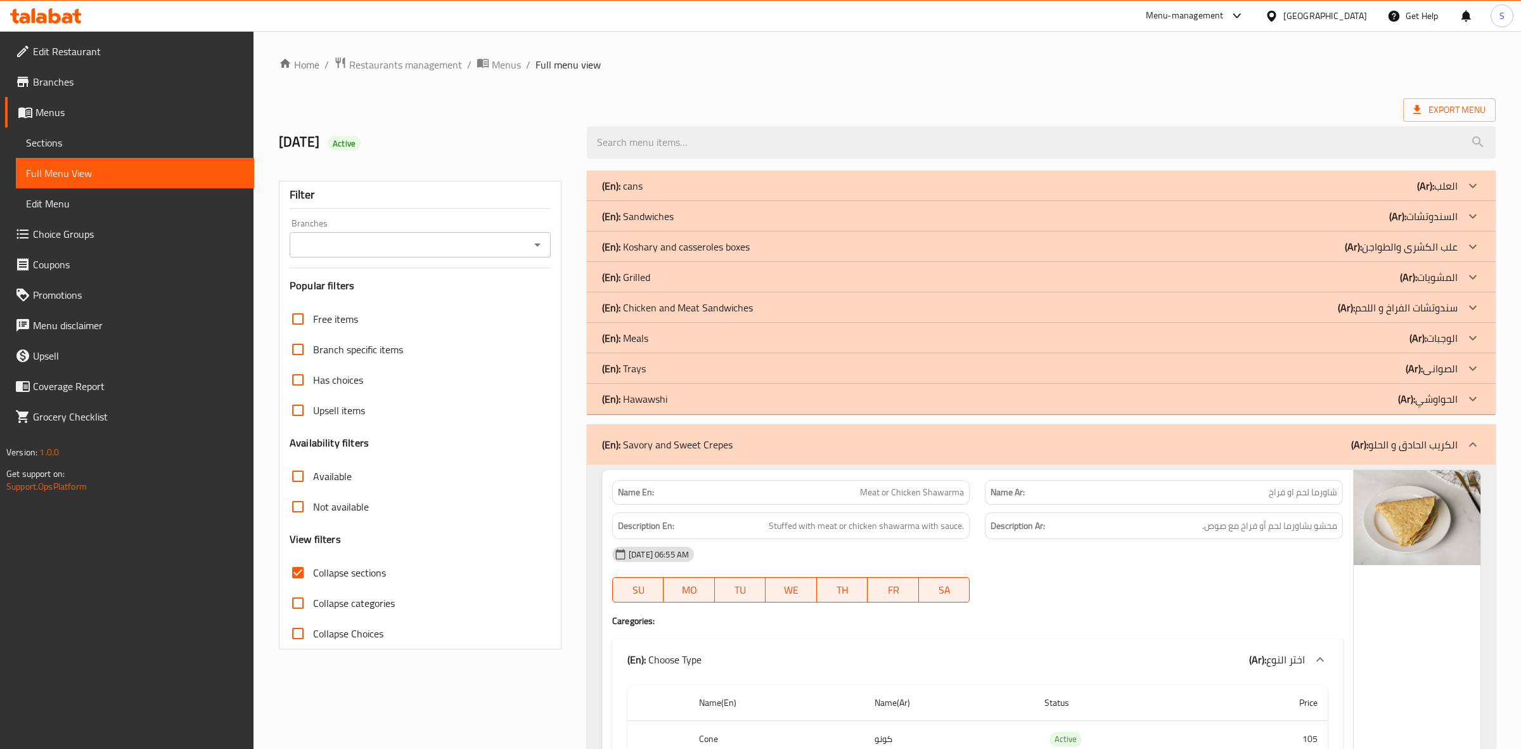
click at [646, 337] on div "(En): Meals (Ar): الوجبات" at bounding box center [1030, 337] width 856 height 15
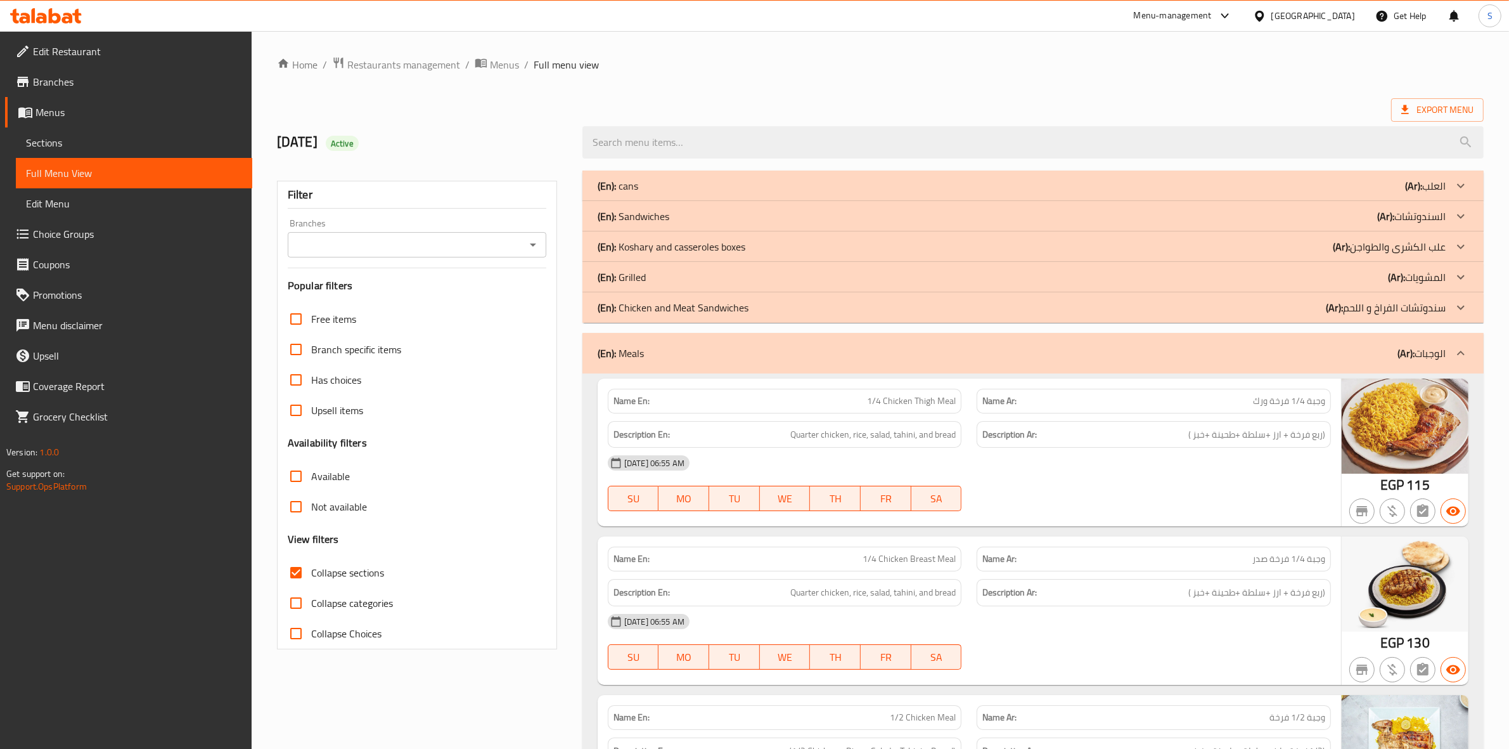
click at [631, 188] on p "(En): cans" at bounding box center [618, 185] width 41 height 15
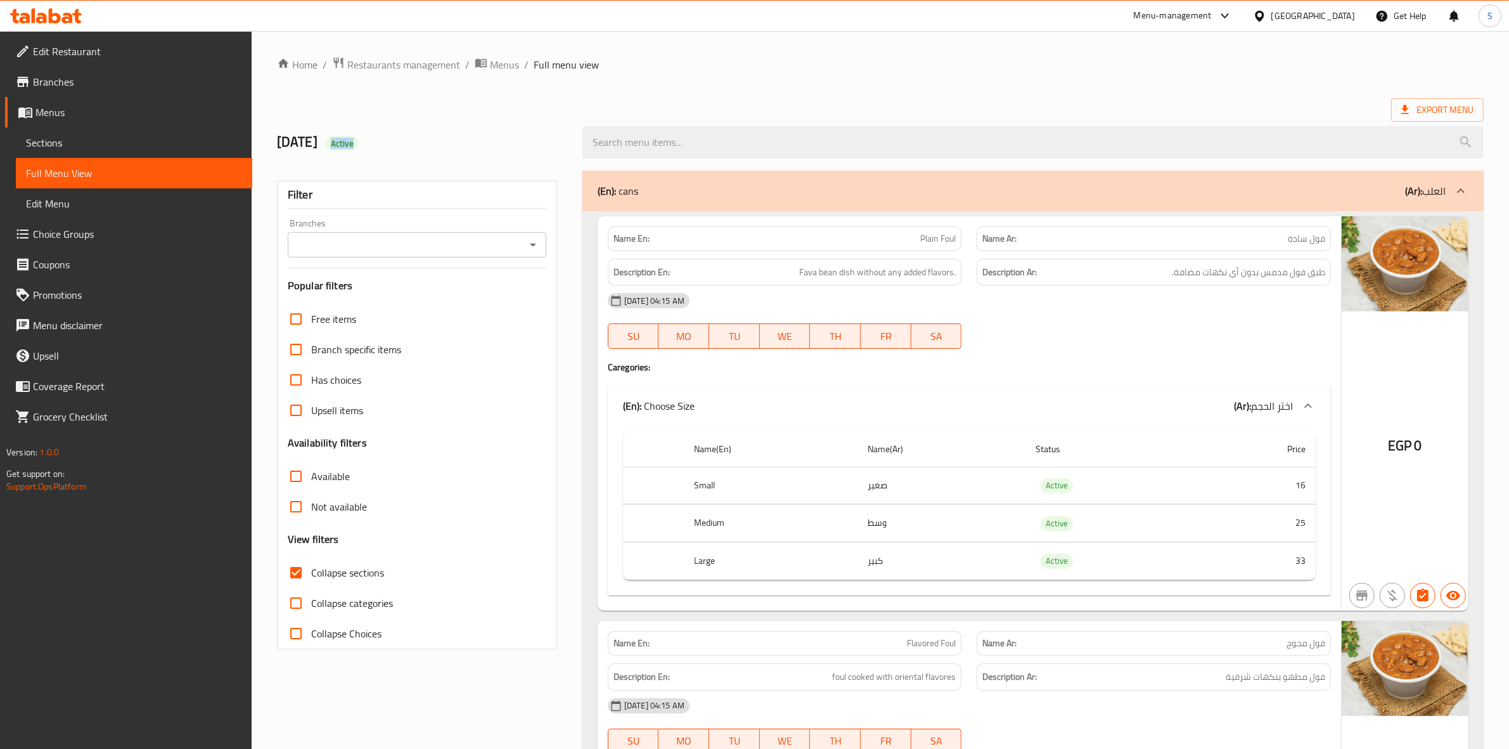
drag, startPoint x: 389, startPoint y: 150, endPoint x: 402, endPoint y: 152, distance: 14.1
click at [402, 151] on h2 "[DATE] Active" at bounding box center [422, 141] width 290 height 19
copy span "Active"
click at [87, 138] on span "Sections" at bounding box center [134, 142] width 216 height 15
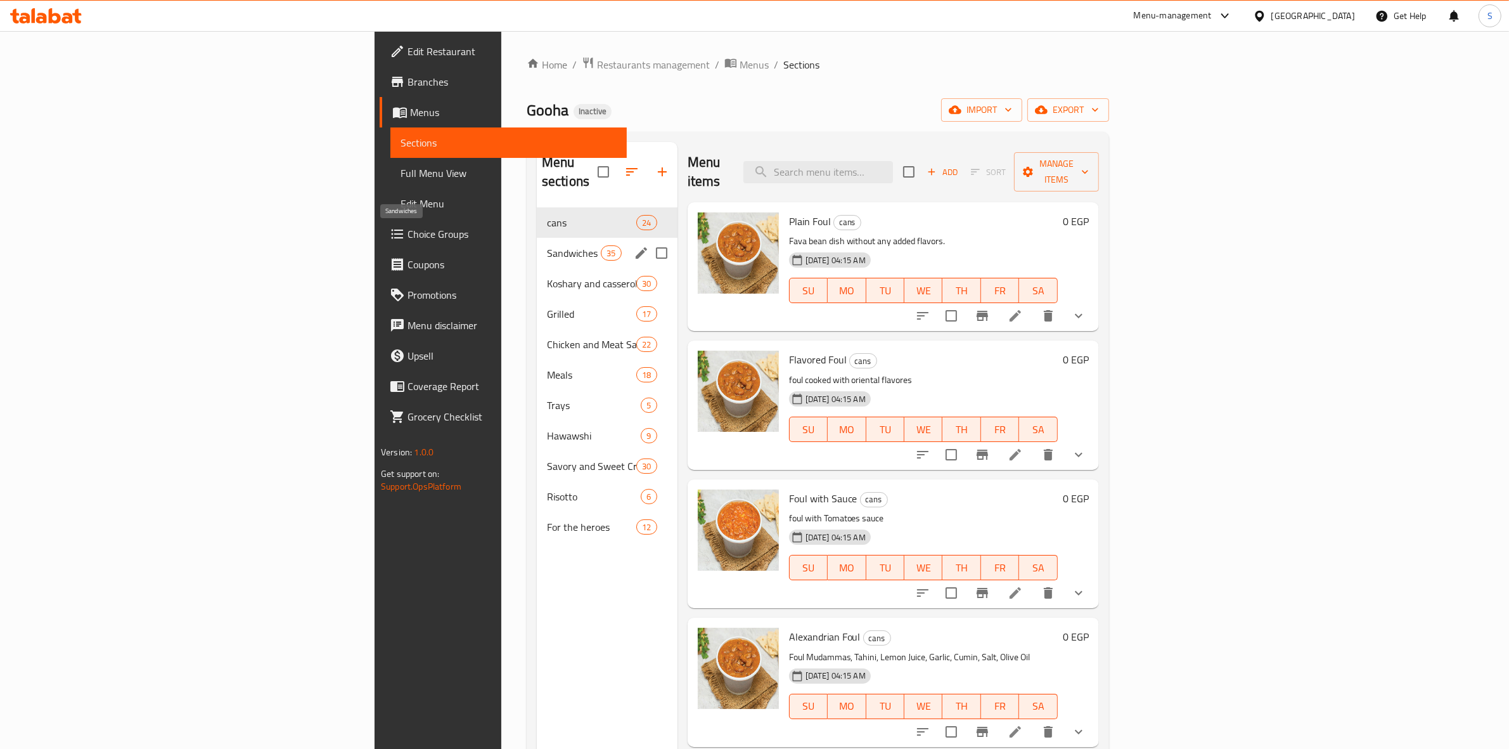
click at [547, 245] on span "Sandwiches" at bounding box center [574, 252] width 54 height 15
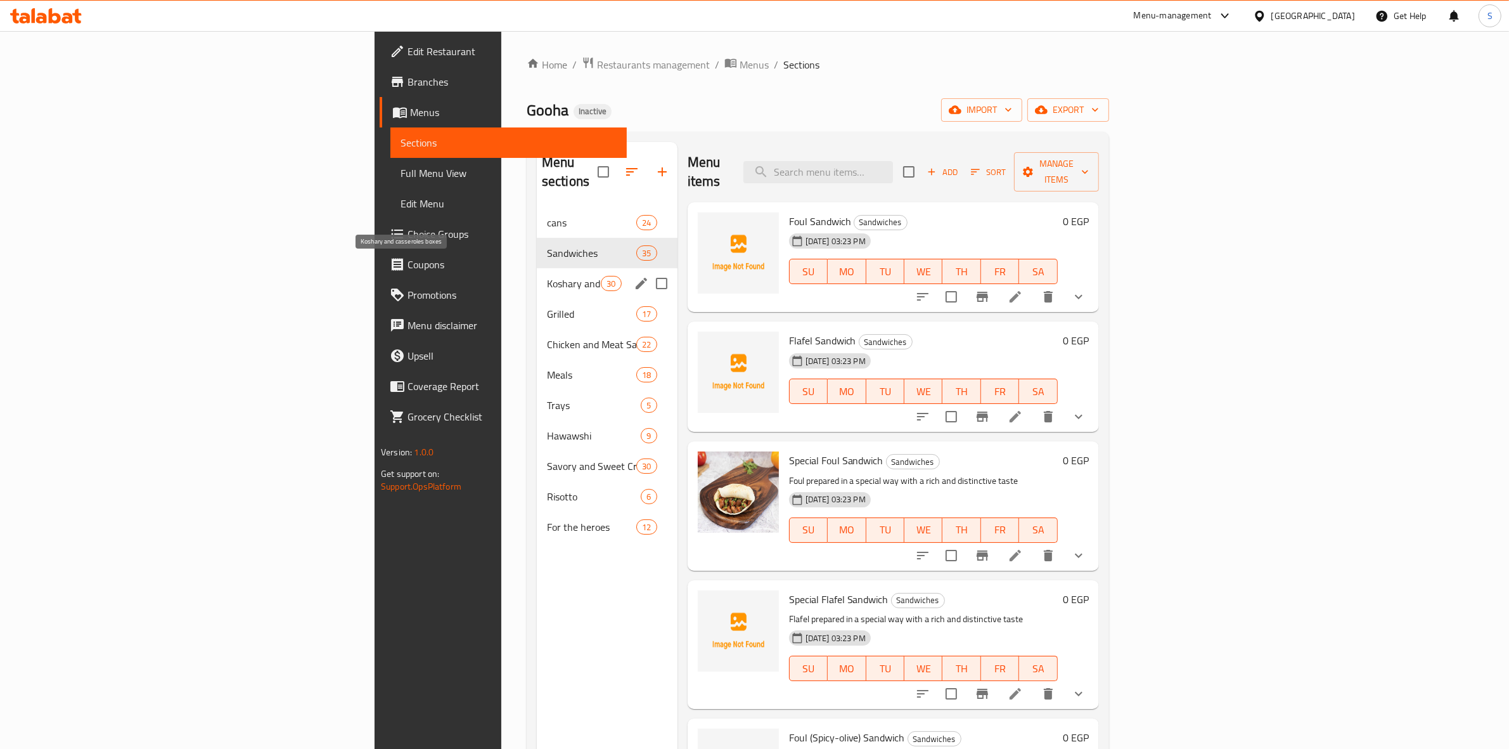
click at [547, 276] on span "Koshary and casseroles boxes" at bounding box center [574, 283] width 54 height 15
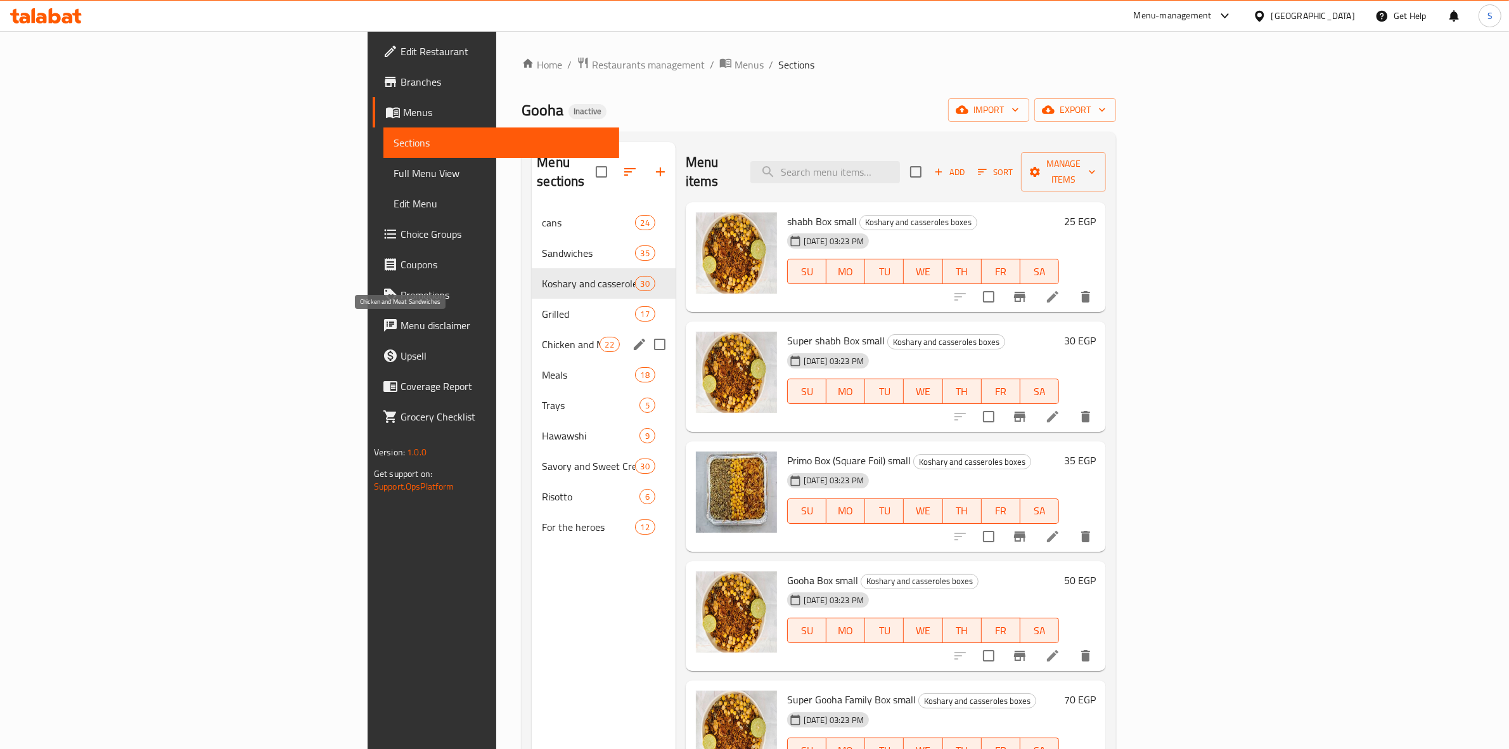
click at [542, 337] on span "Chicken and Meat Sandwiches" at bounding box center [570, 344] width 57 height 15
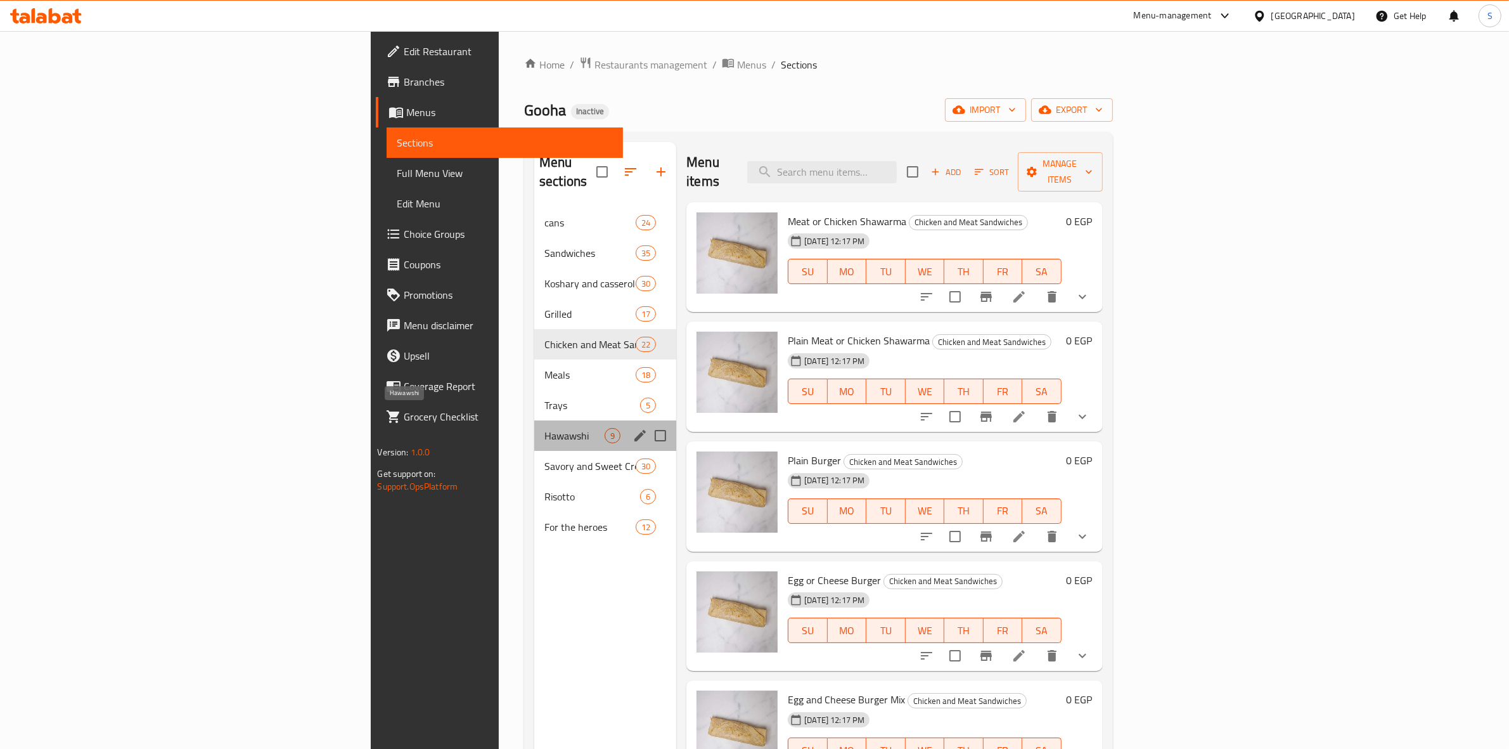
click at [544, 428] on span "Hawawshi" at bounding box center [574, 435] width 60 height 15
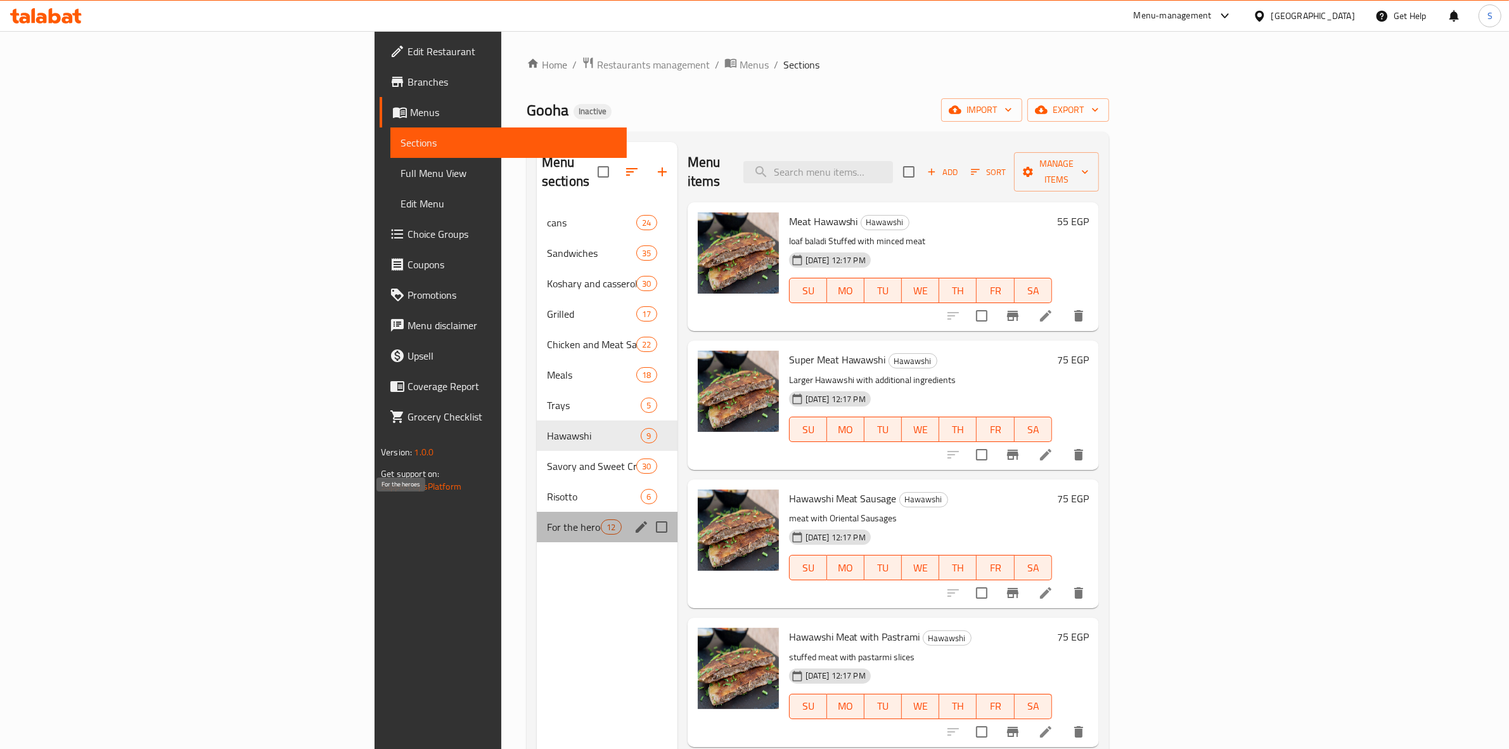
click at [547, 519] on span "For the heroes" at bounding box center [574, 526] width 54 height 15
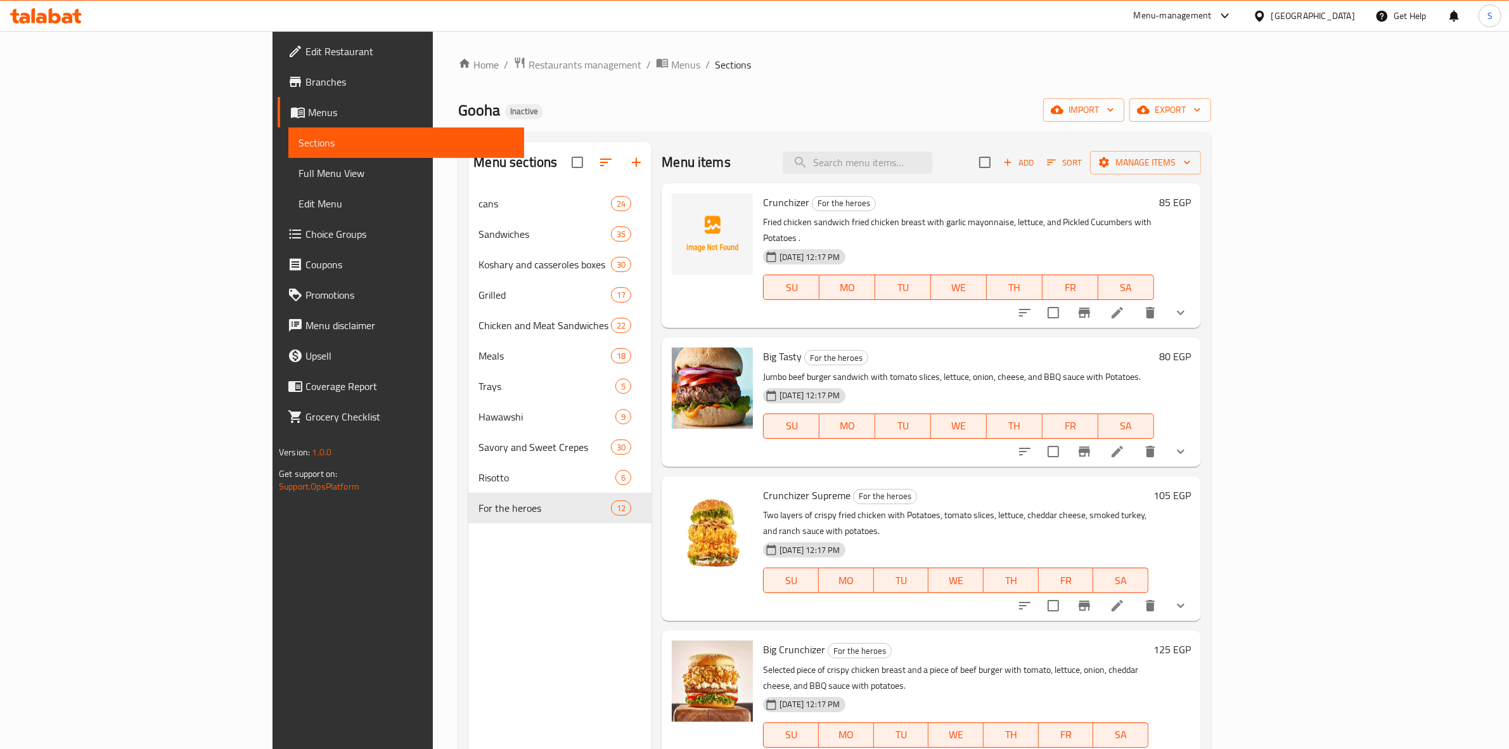
click at [891, 105] on div "Gooha Inactive import export" at bounding box center [834, 109] width 753 height 23
click at [305, 51] on span "Edit Restaurant" at bounding box center [409, 51] width 209 height 15
click at [299, 169] on span "Full Menu View" at bounding box center [407, 172] width 216 height 15
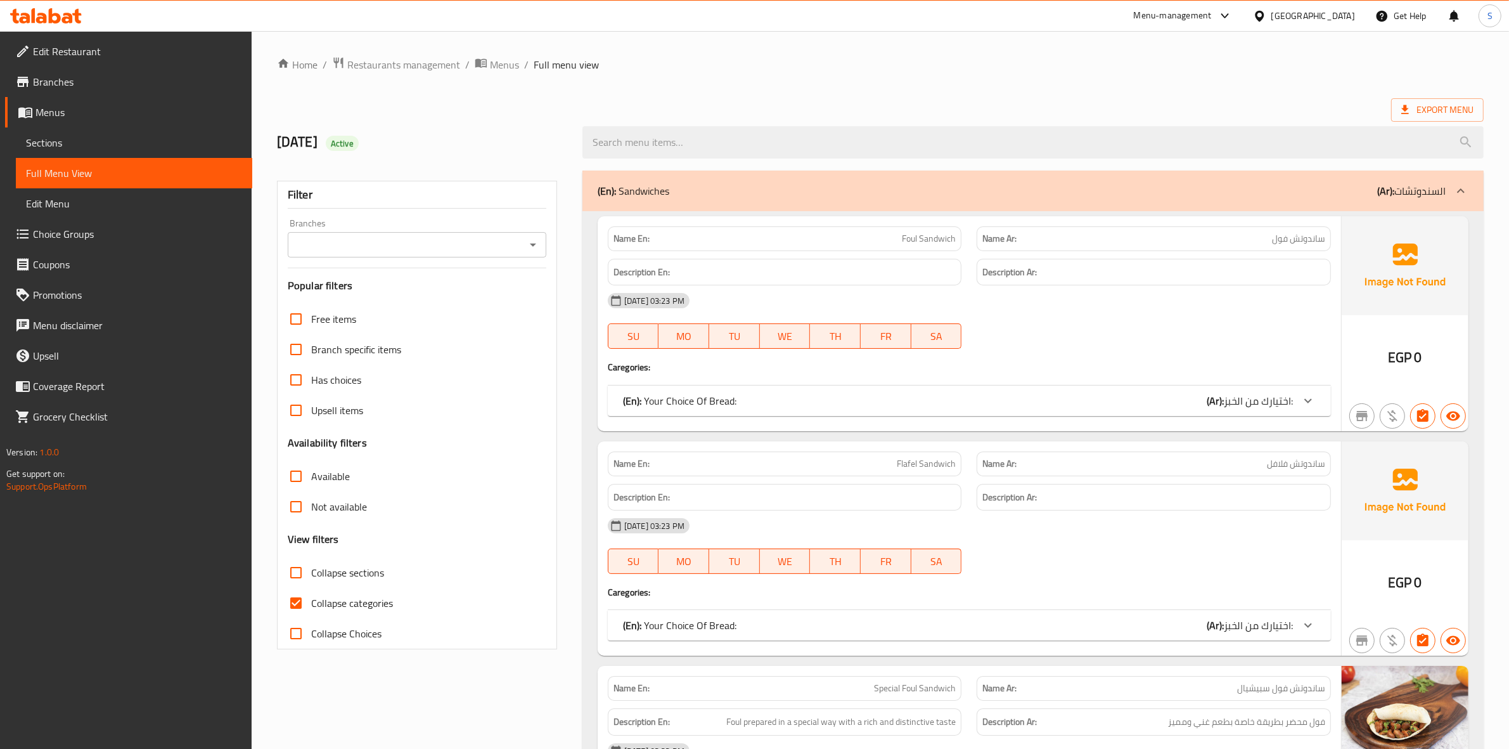
click at [321, 605] on span "Collapse categories" at bounding box center [352, 602] width 82 height 15
click at [311, 605] on input "Collapse categories" at bounding box center [296, 603] width 30 height 30
checkbox input "false"
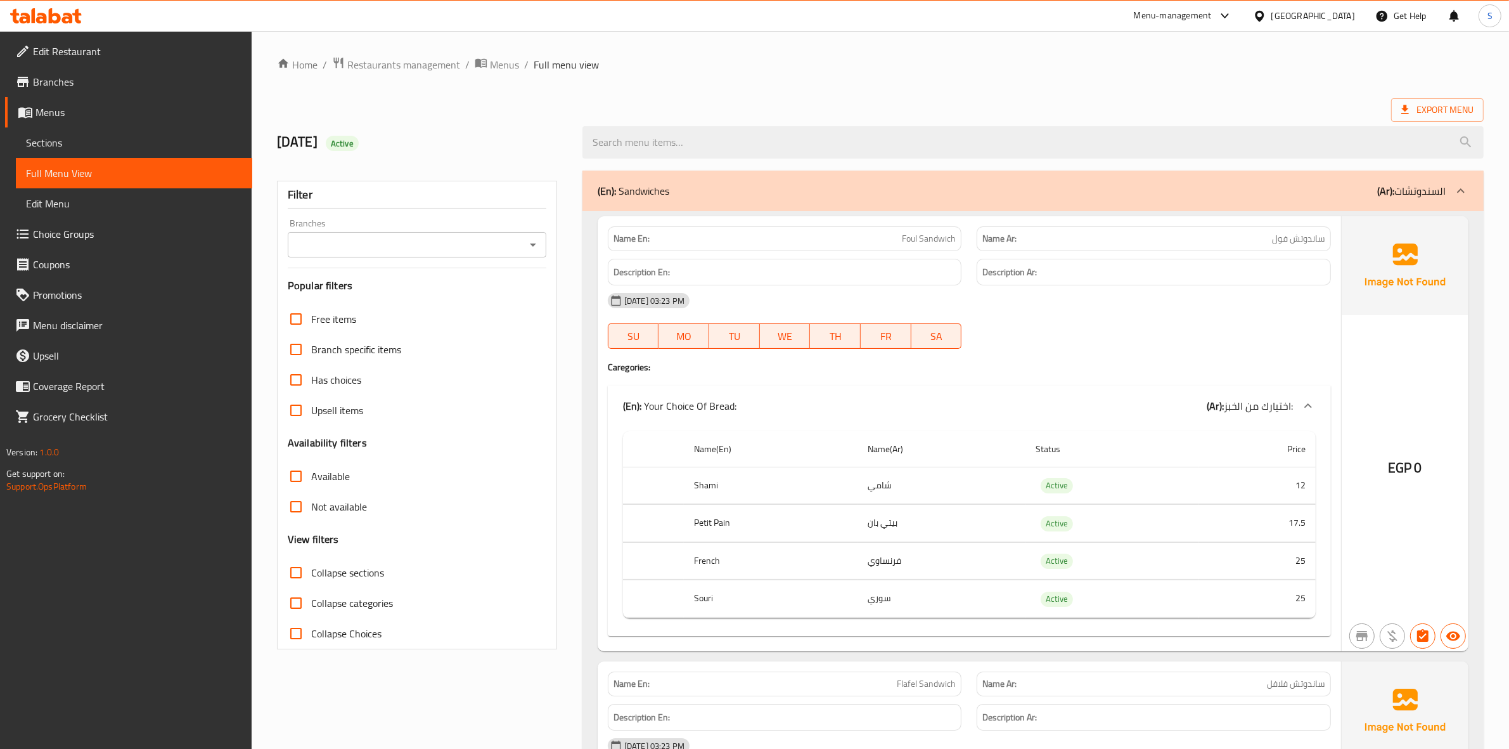
click at [311, 565] on input "Collapse sections" at bounding box center [296, 572] width 30 height 30
checkbox input "true"
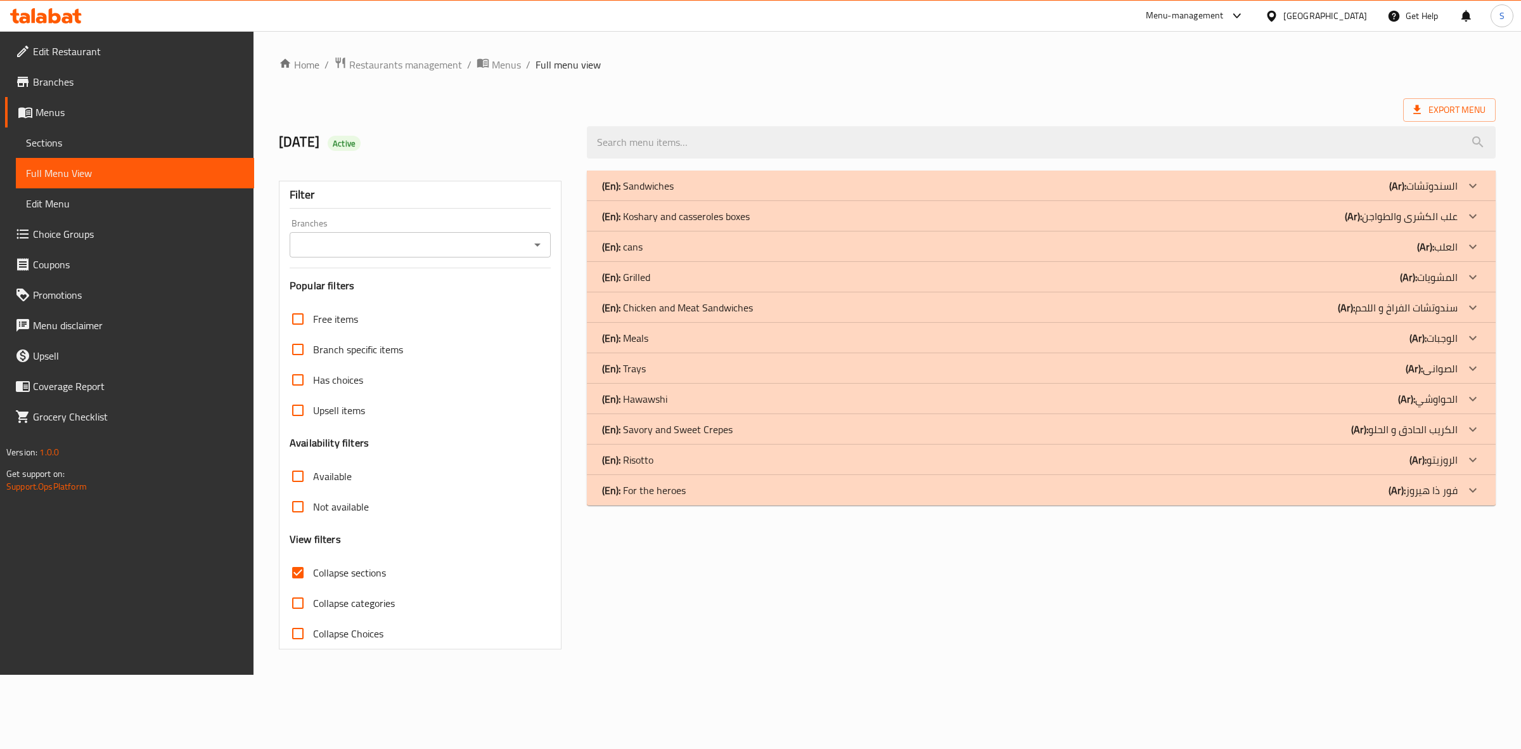
click at [707, 430] on p "(En): Savory and Sweet Crepes" at bounding box center [667, 428] width 131 height 15
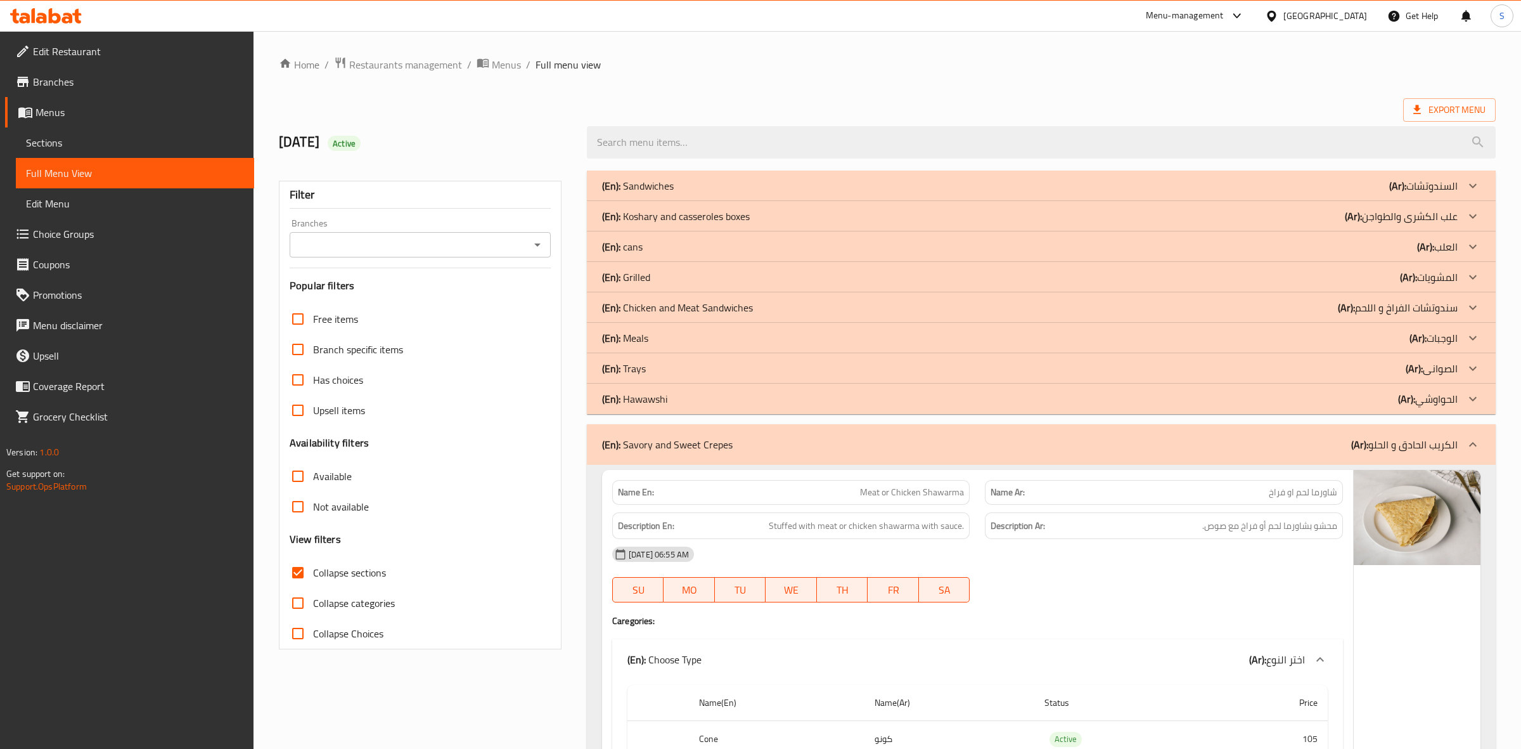
click at [676, 337] on div "(En): Meals (Ar): الوجبات" at bounding box center [1030, 337] width 856 height 15
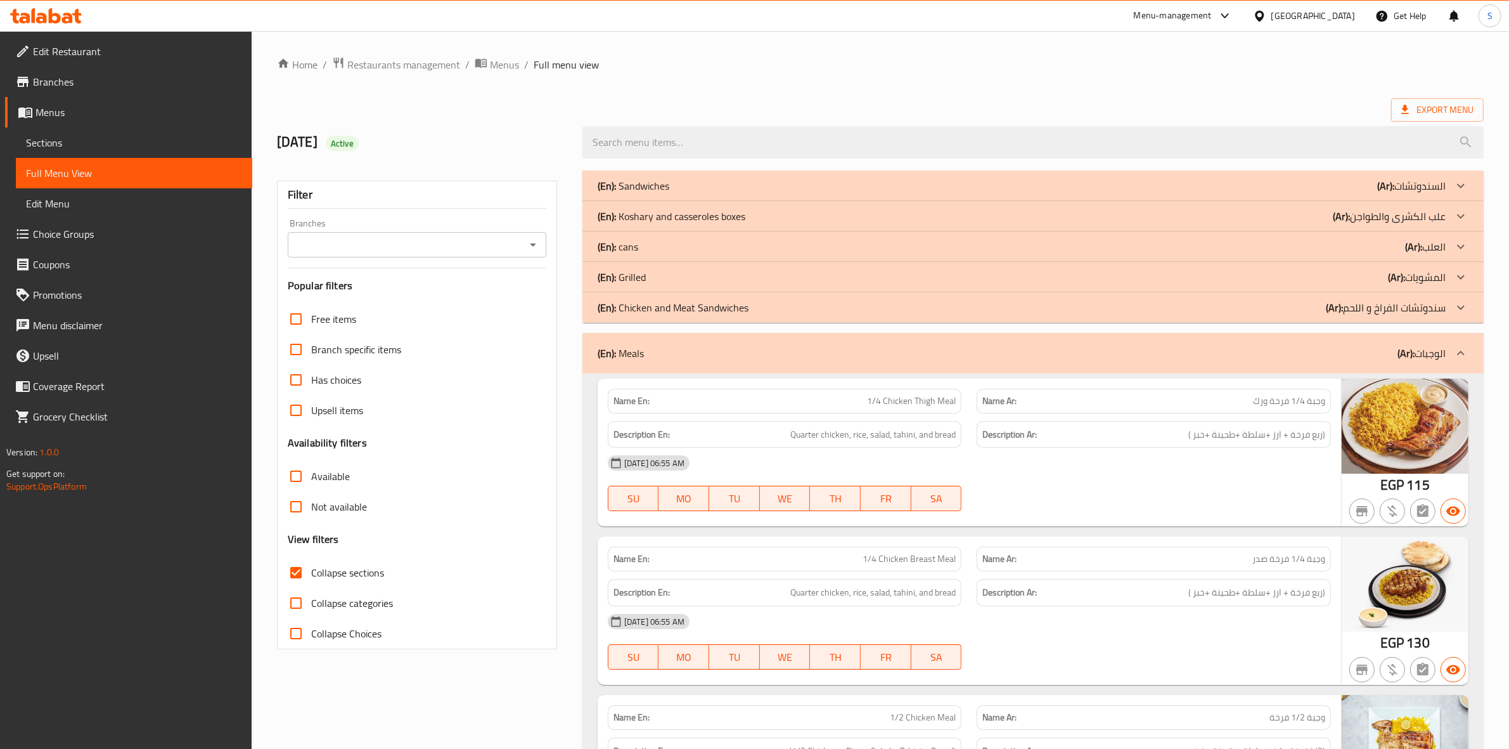
click at [676, 184] on div "(En): Sandwiches (Ar): السندوتشات" at bounding box center [1022, 185] width 848 height 15
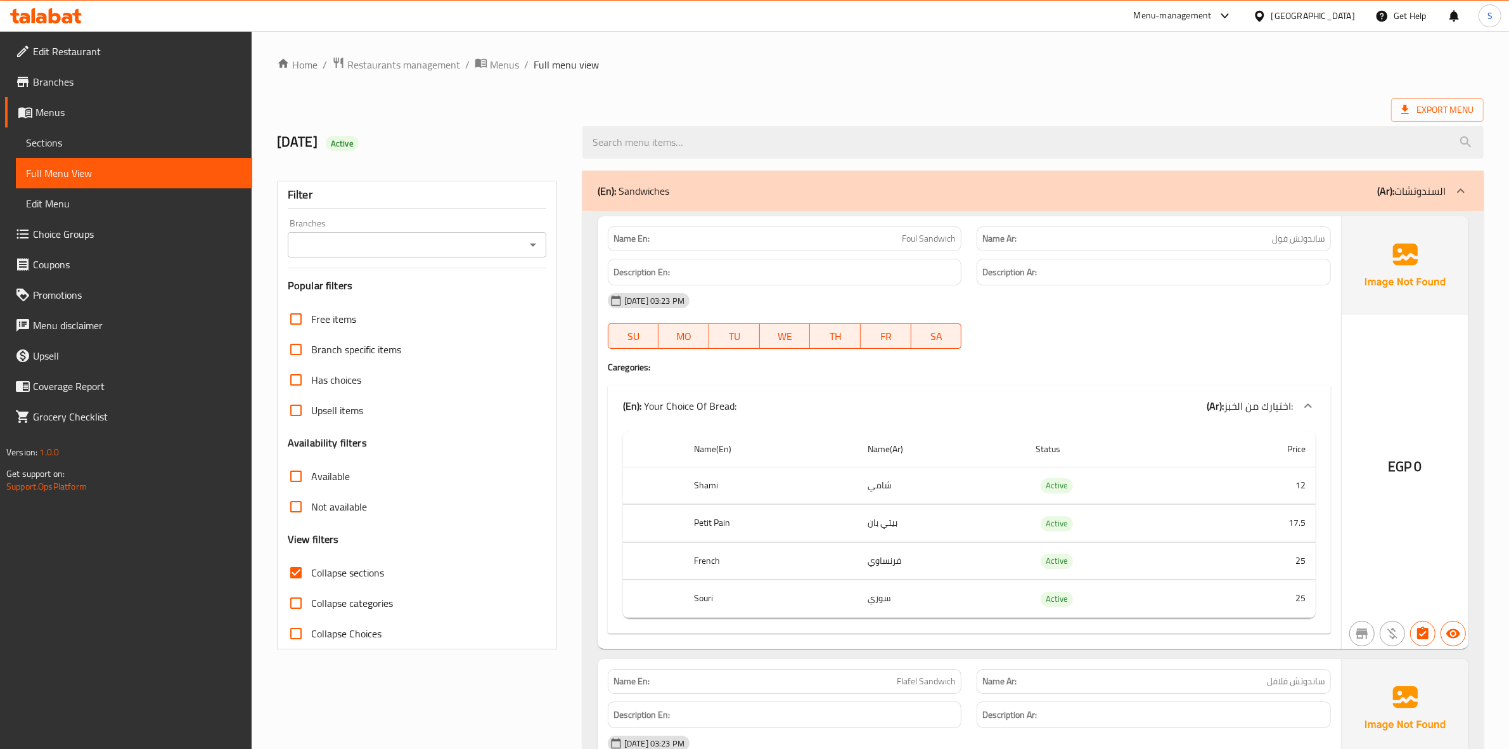
click at [676, 184] on div "(En): Sandwiches (Ar): السندوتشات" at bounding box center [1022, 190] width 848 height 15
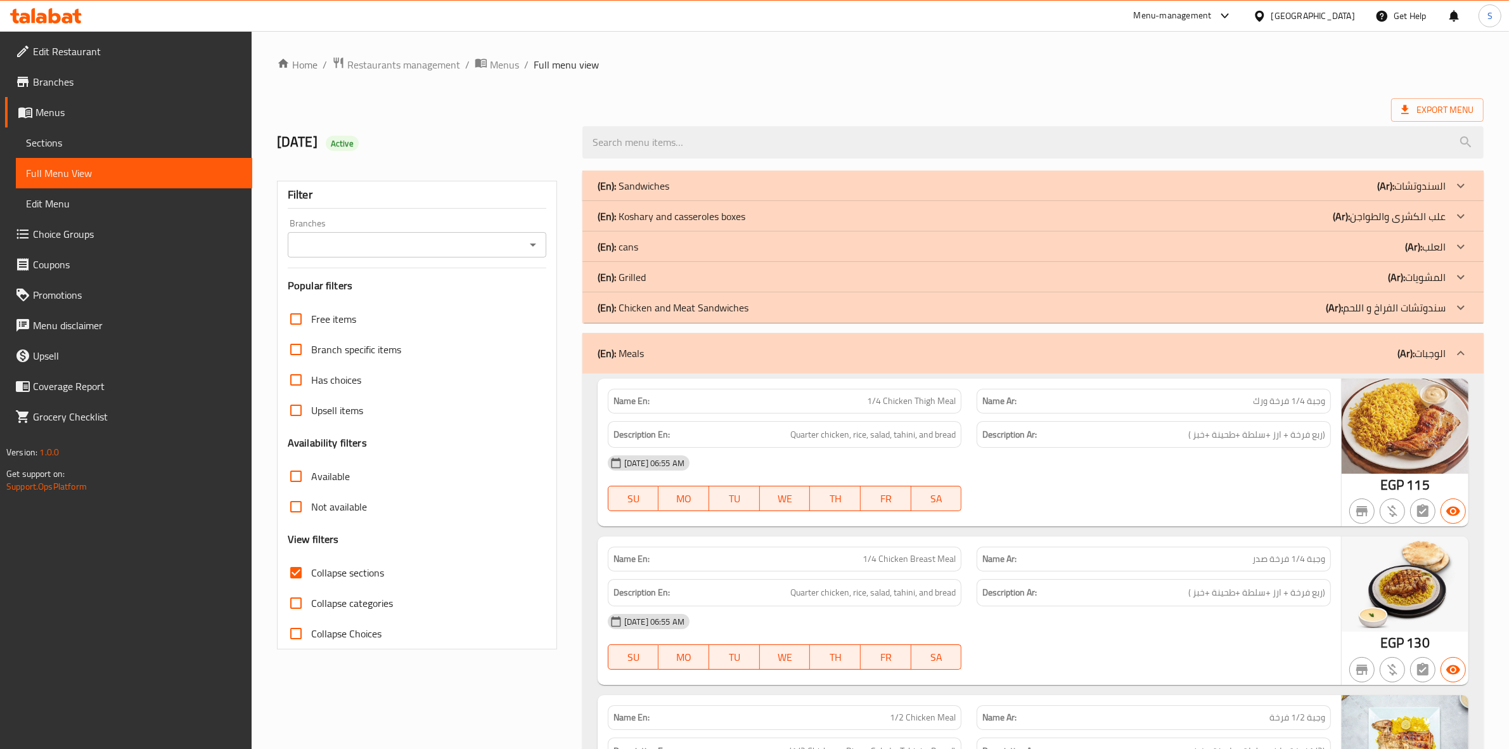
click at [646, 238] on div "(En): cans (Ar): العلب" at bounding box center [1032, 246] width 901 height 30
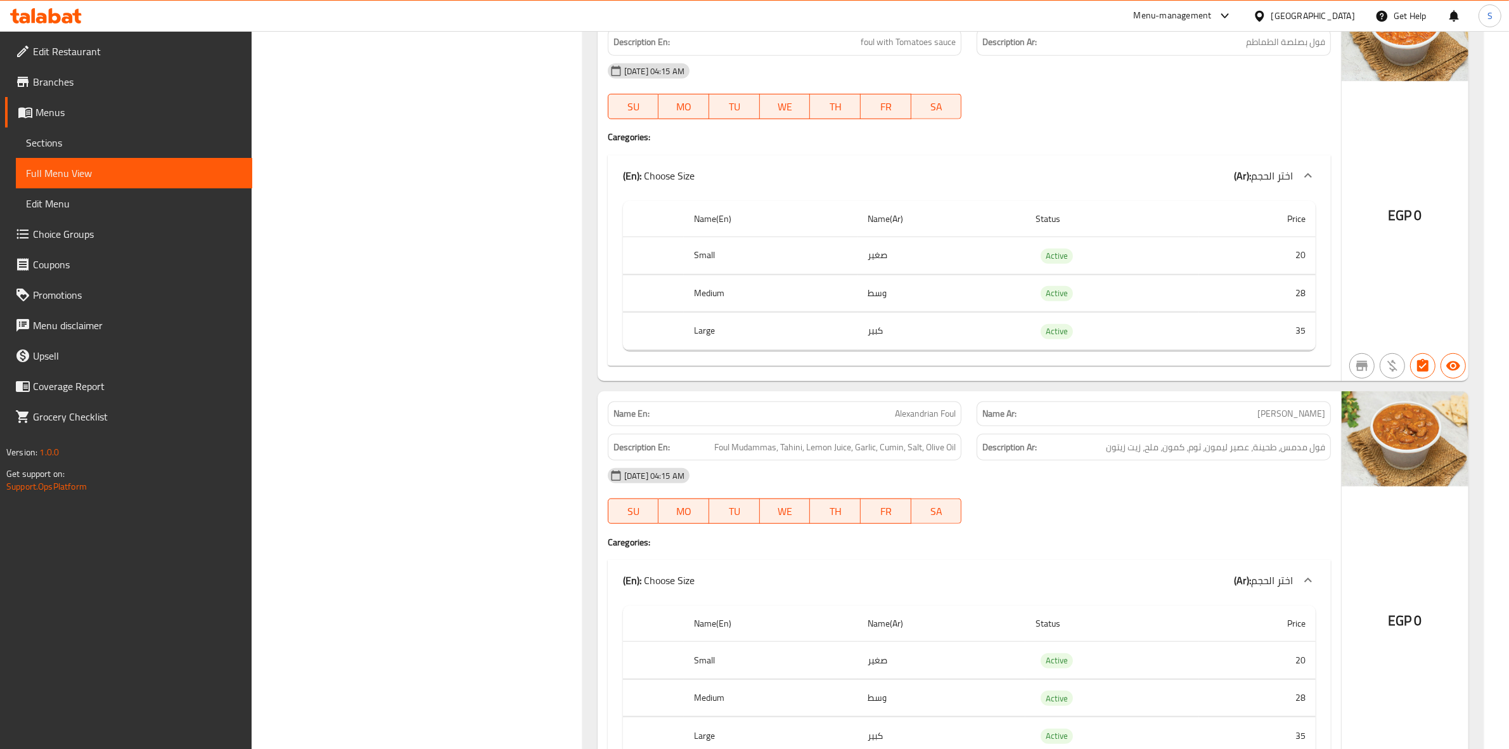
scroll to position [1109, 0]
